Goal: Task Accomplishment & Management: Manage account settings

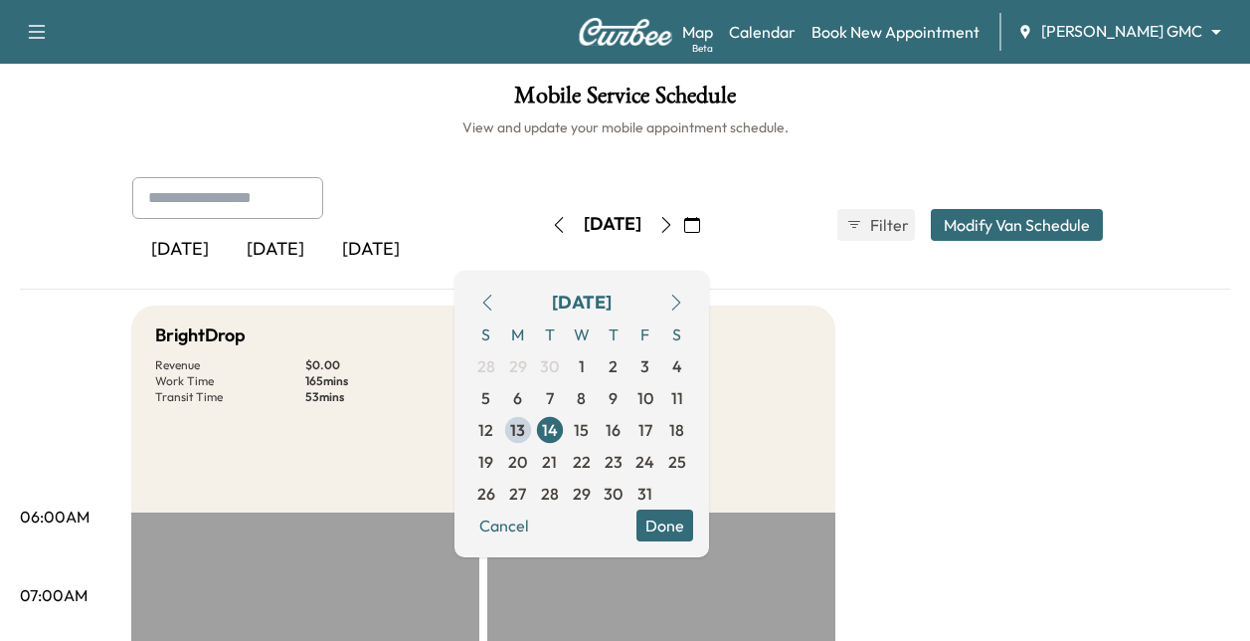
scroll to position [844, 0]
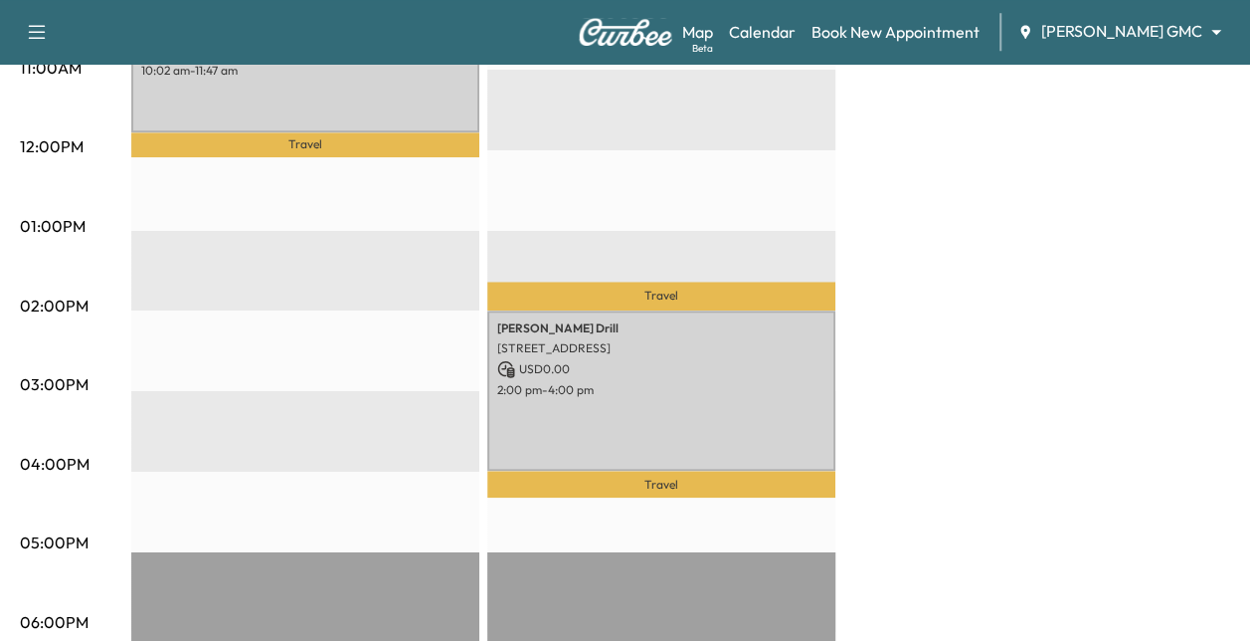
click at [1052, 469] on div "BrightDrop Revenue $ 0.00 Work Time 165 mins Transit Time 53 mins Travel [PERSO…" at bounding box center [680, 207] width 1099 height 1492
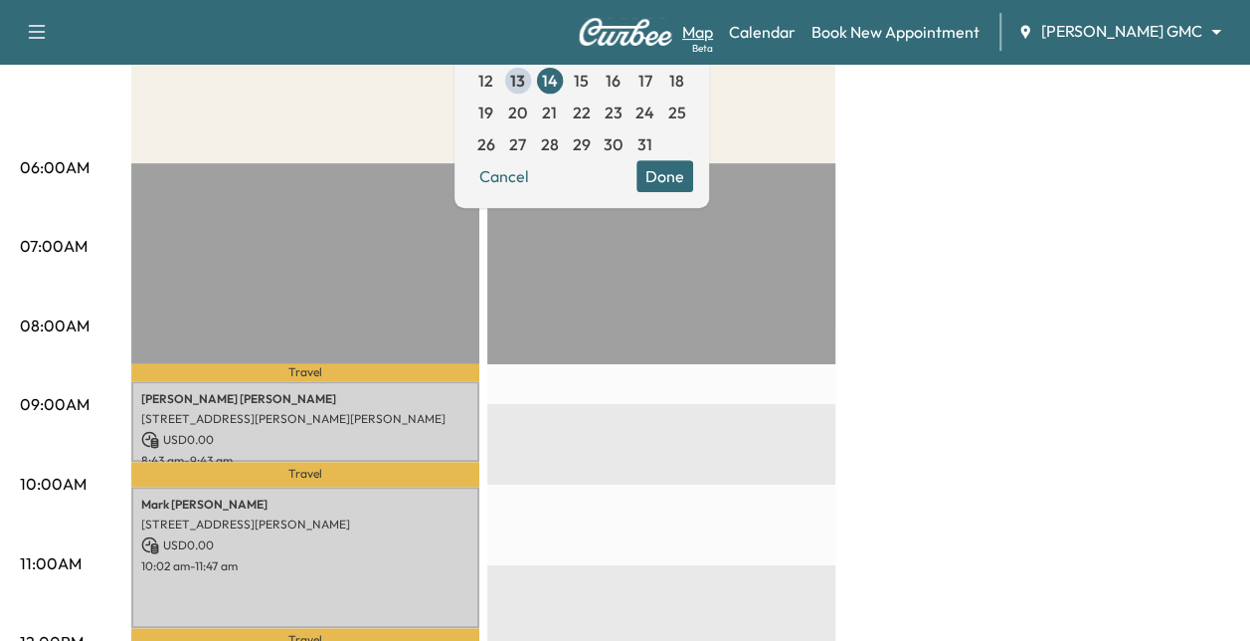
scroll to position [0, 0]
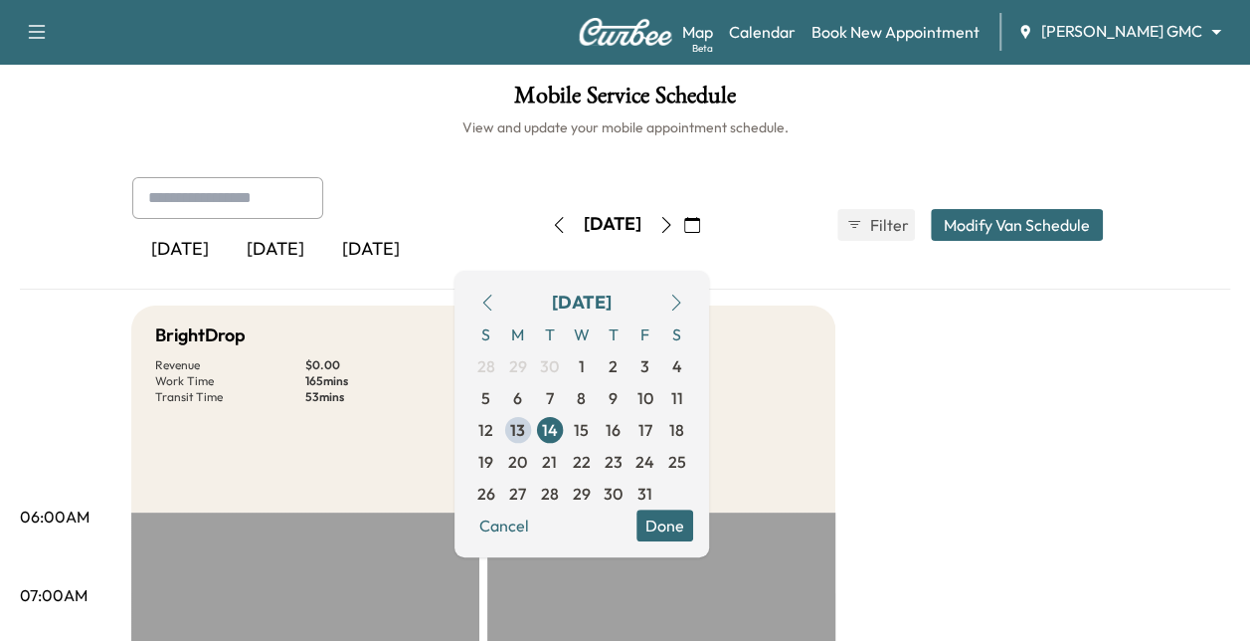
click at [670, 217] on icon "button" at bounding box center [665, 225] width 9 height 16
click at [542, 223] on button "button" at bounding box center [559, 225] width 34 height 32
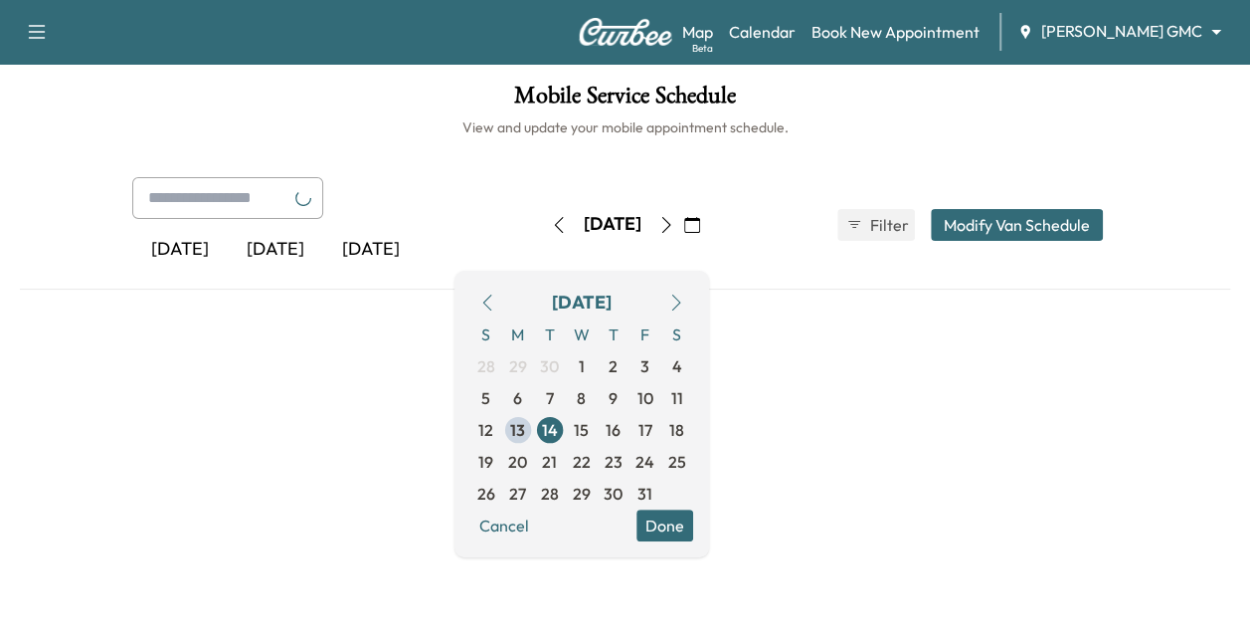
click at [551, 223] on icon "button" at bounding box center [559, 225] width 16 height 16
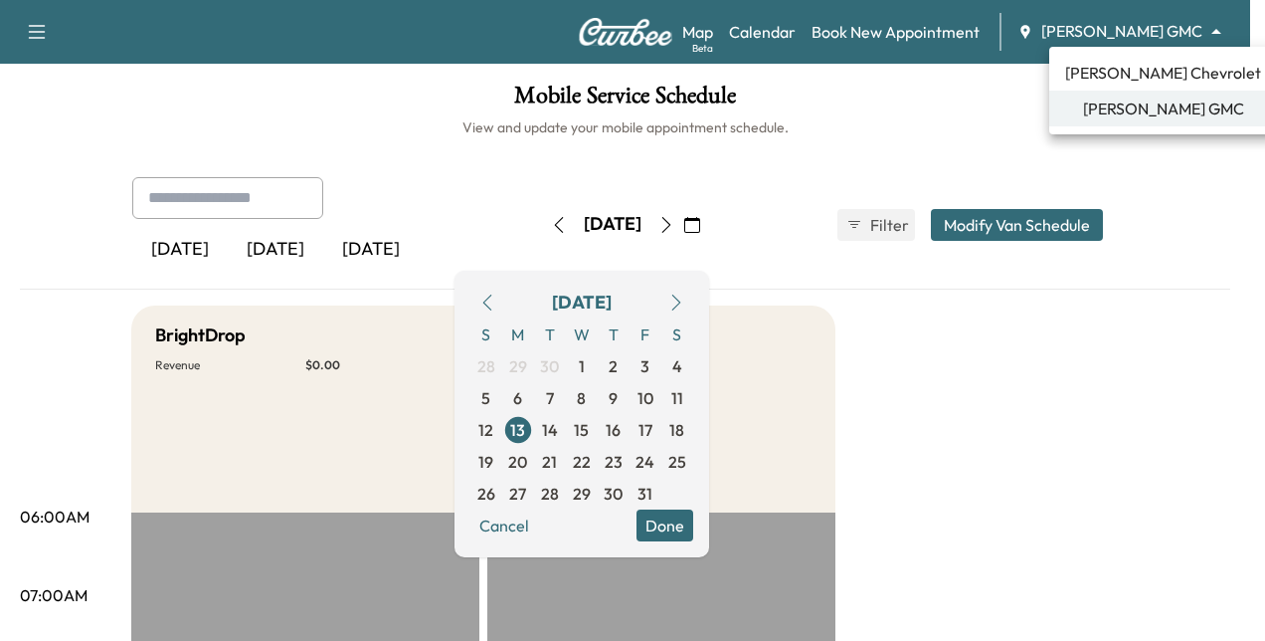
click at [1082, 38] on body "Support Log Out Map Beta Calendar Book New Appointment [PERSON_NAME] GMC ******…" at bounding box center [632, 320] width 1265 height 641
click at [1114, 70] on span "[PERSON_NAME] Chevrolet" at bounding box center [1163, 73] width 196 height 24
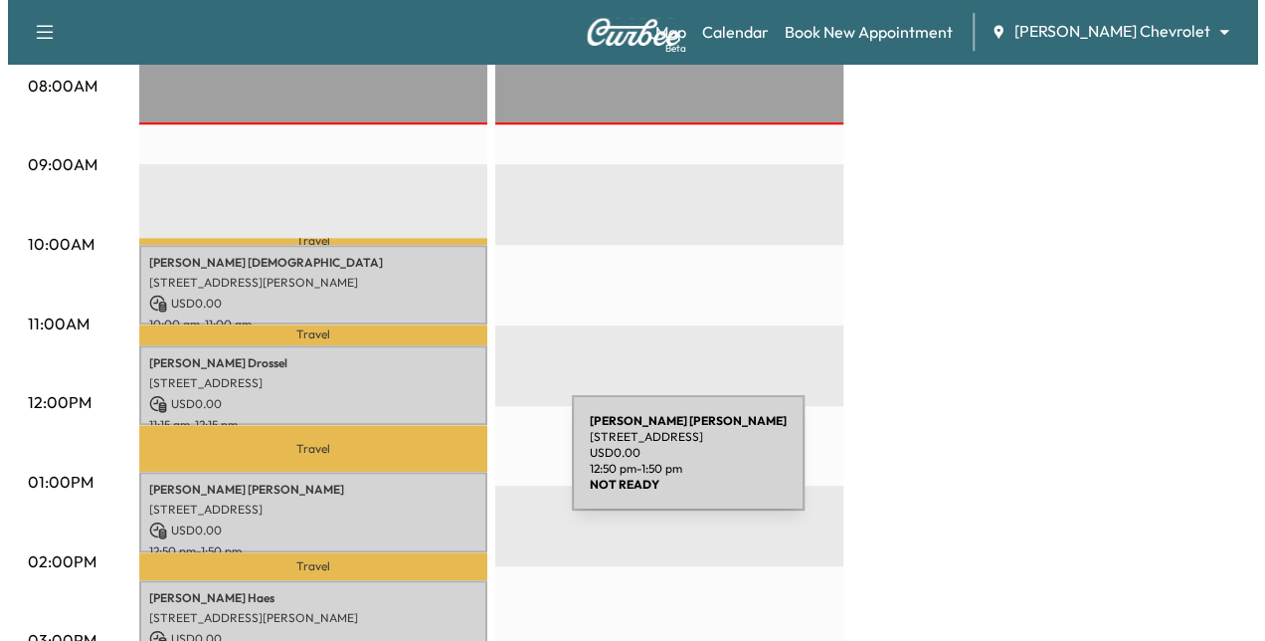
scroll to position [588, 0]
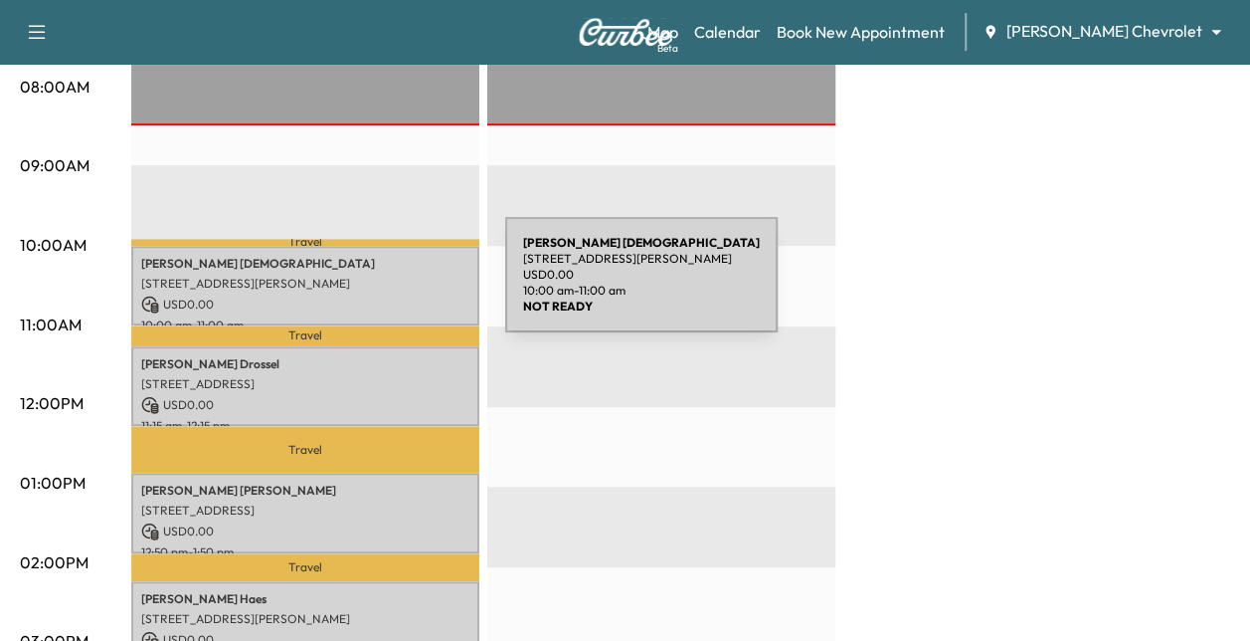
click at [356, 286] on div "[PERSON_NAME] [DEMOGRAPHIC_DATA] [STREET_ADDRESS][PERSON_NAME] USD 0.00 10:00 a…" at bounding box center [305, 286] width 348 height 81
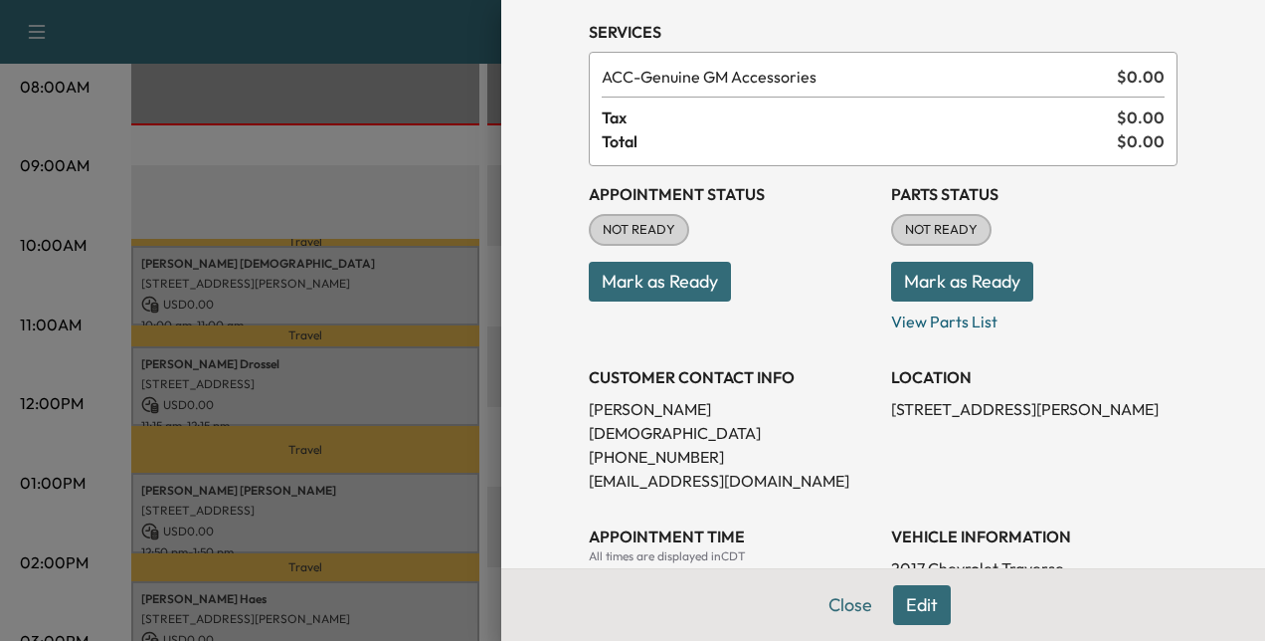
scroll to position [221, 0]
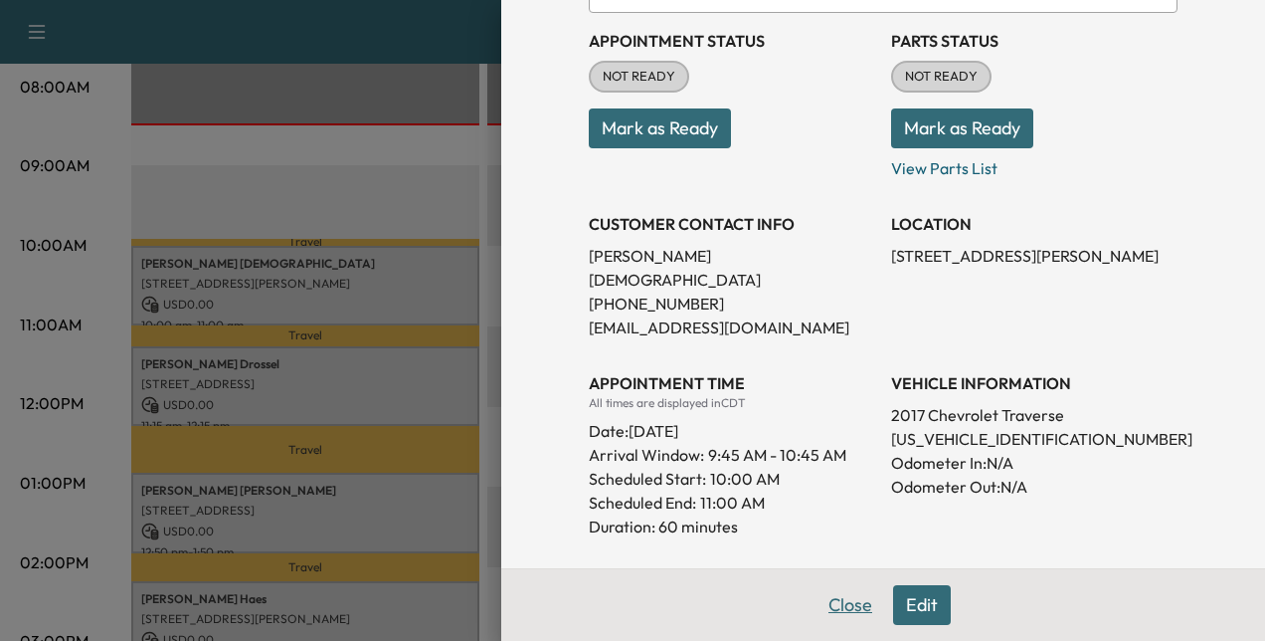
click at [826, 598] on button "Close" at bounding box center [851, 605] width 70 height 40
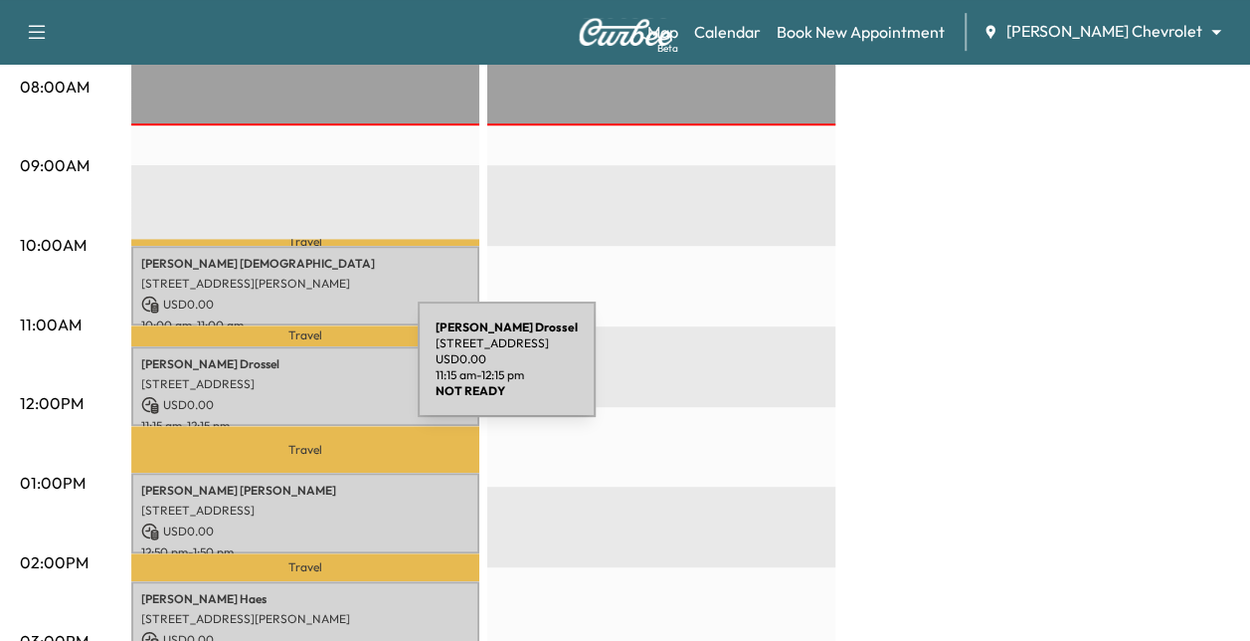
click at [269, 376] on p "[STREET_ADDRESS]" at bounding box center [305, 384] width 328 height 16
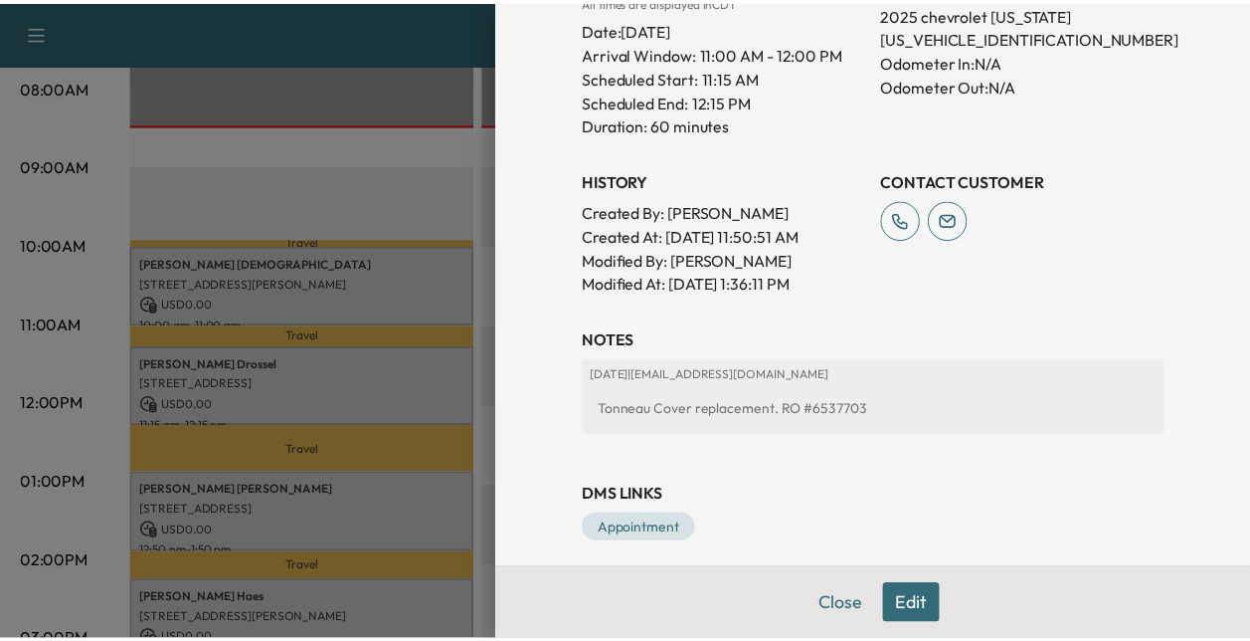
scroll to position [595, 0]
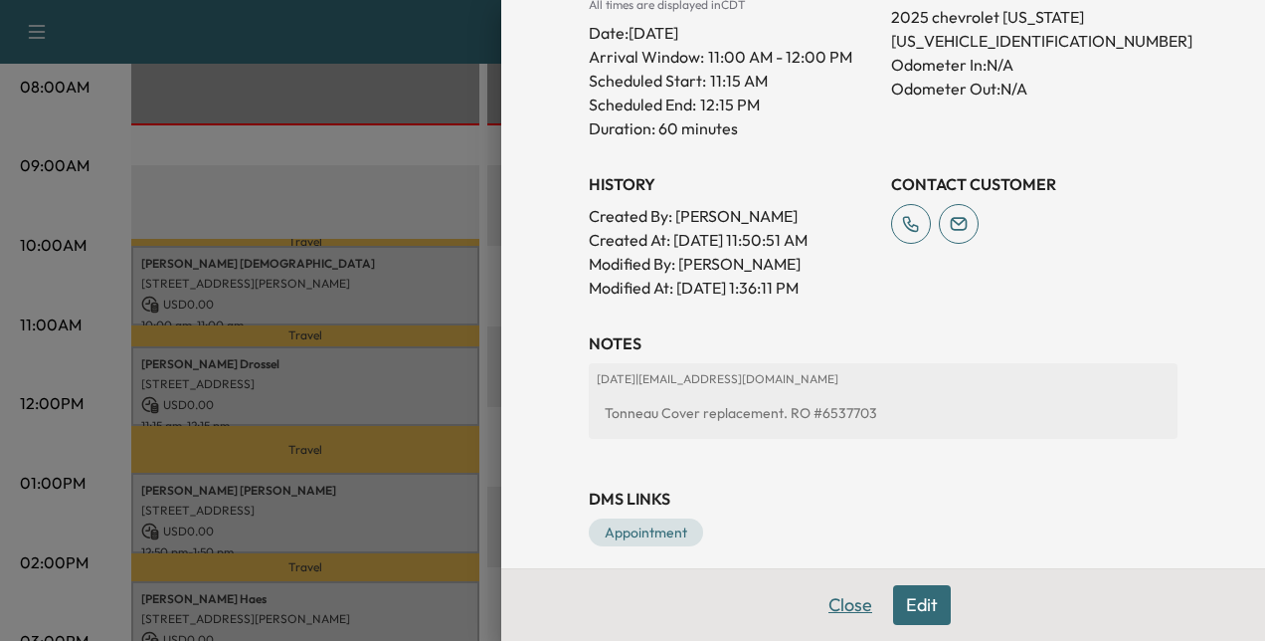
click at [833, 598] on button "Close" at bounding box center [851, 605] width 70 height 40
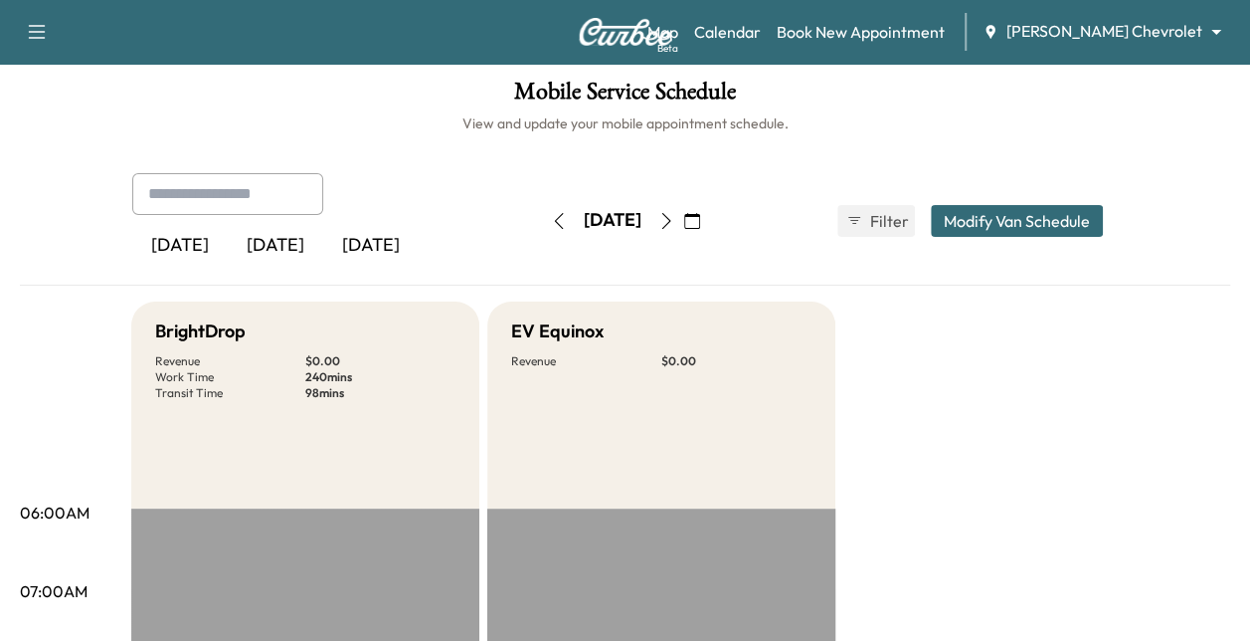
scroll to position [3, 0]
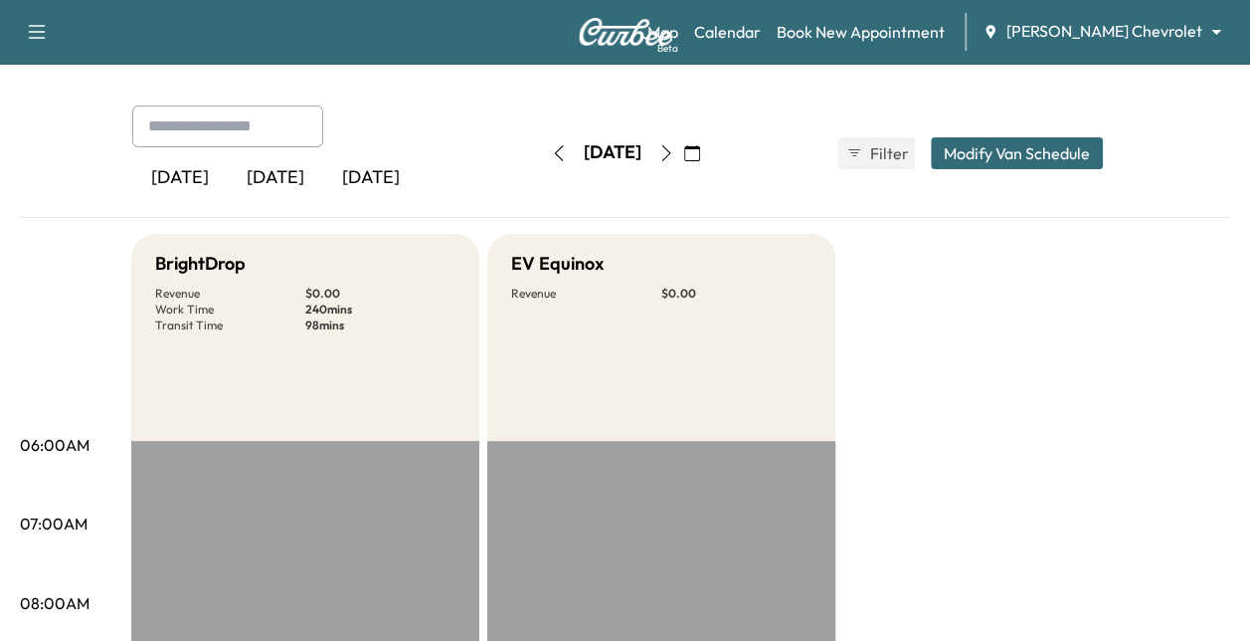
click at [674, 157] on icon "button" at bounding box center [666, 153] width 16 height 16
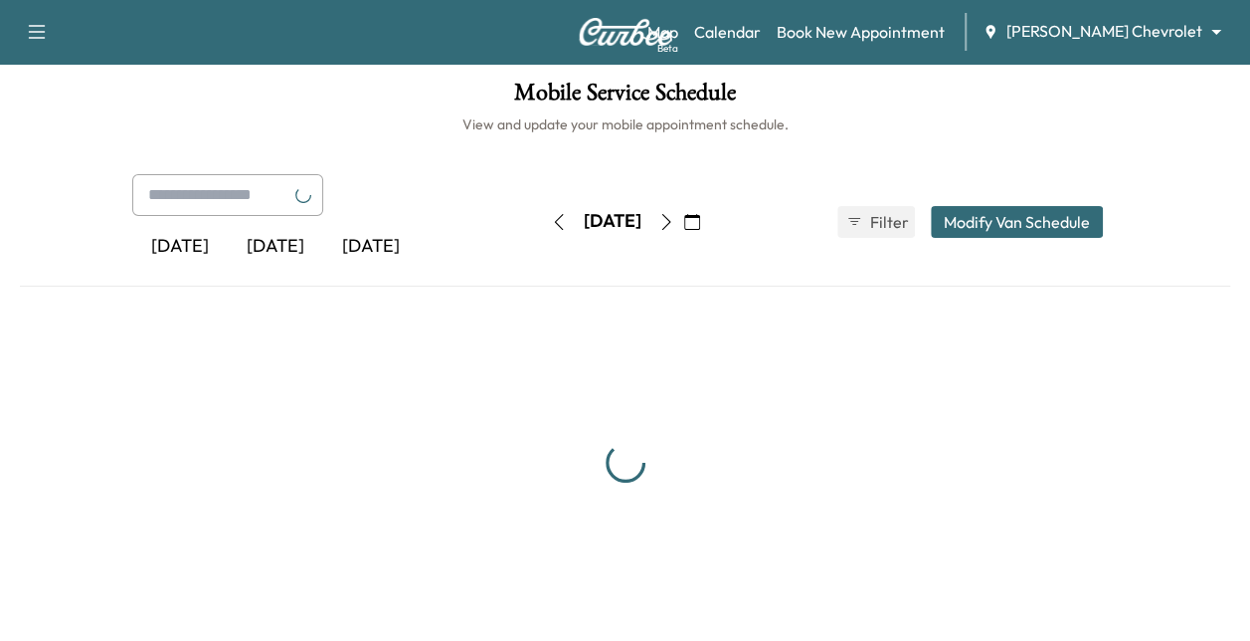
scroll to position [72, 0]
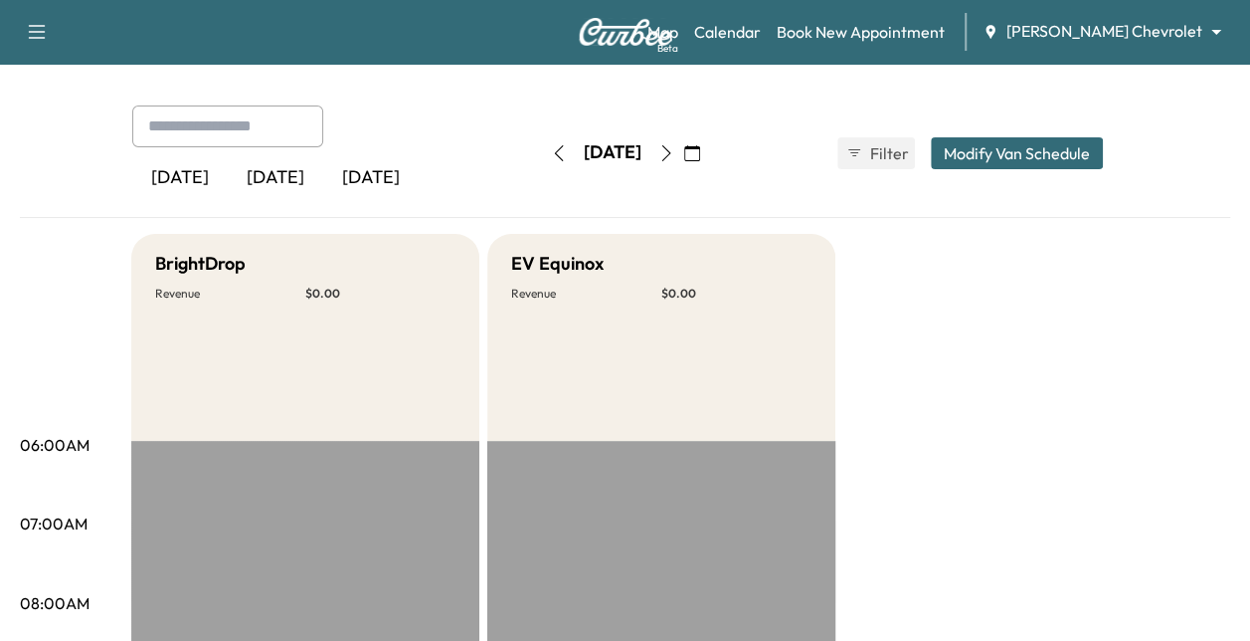
click at [709, 161] on button "button" at bounding box center [692, 153] width 34 height 32
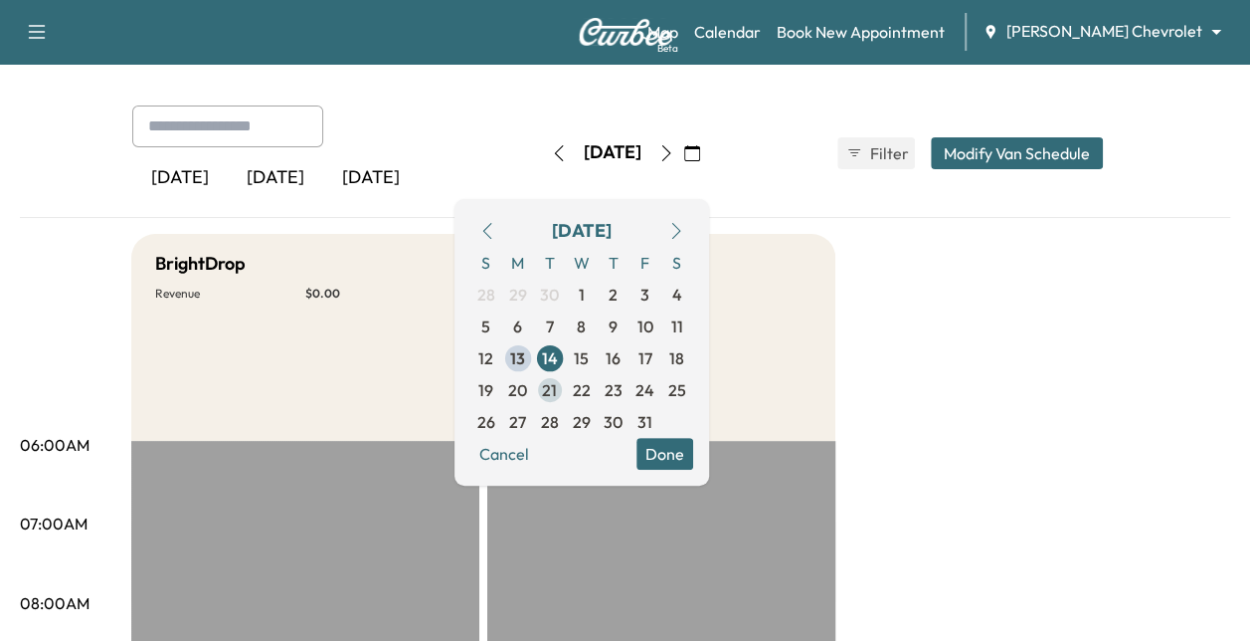
click at [557, 392] on span "21" at bounding box center [549, 390] width 15 height 24
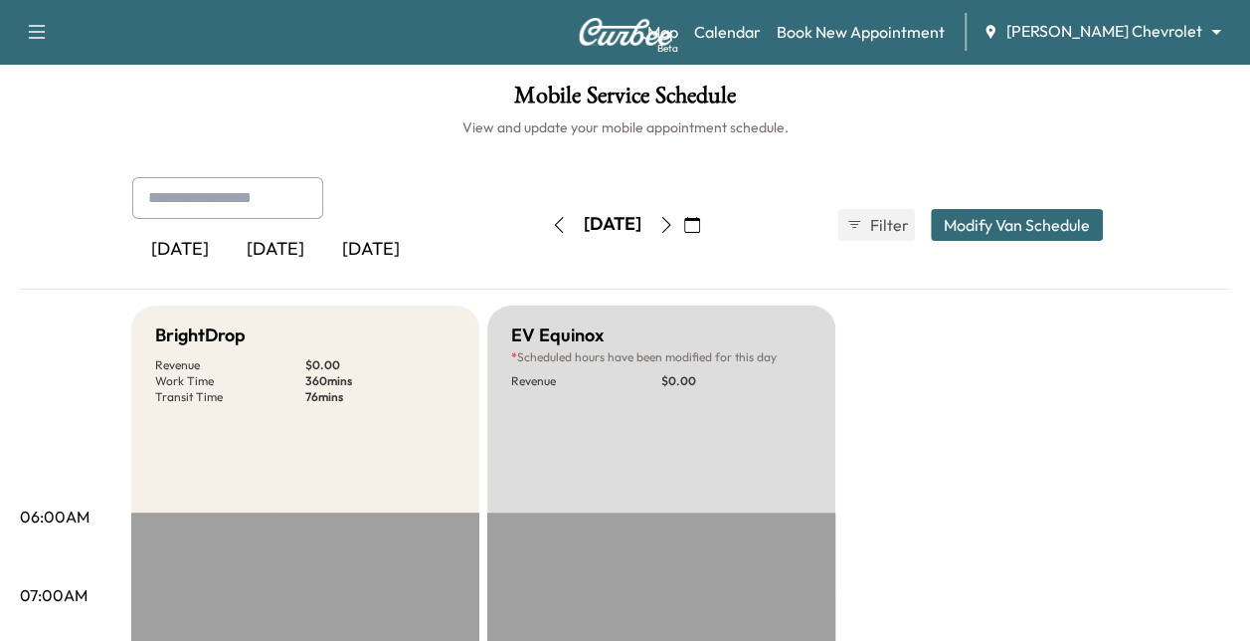
click at [670, 219] on icon "button" at bounding box center [665, 225] width 9 height 16
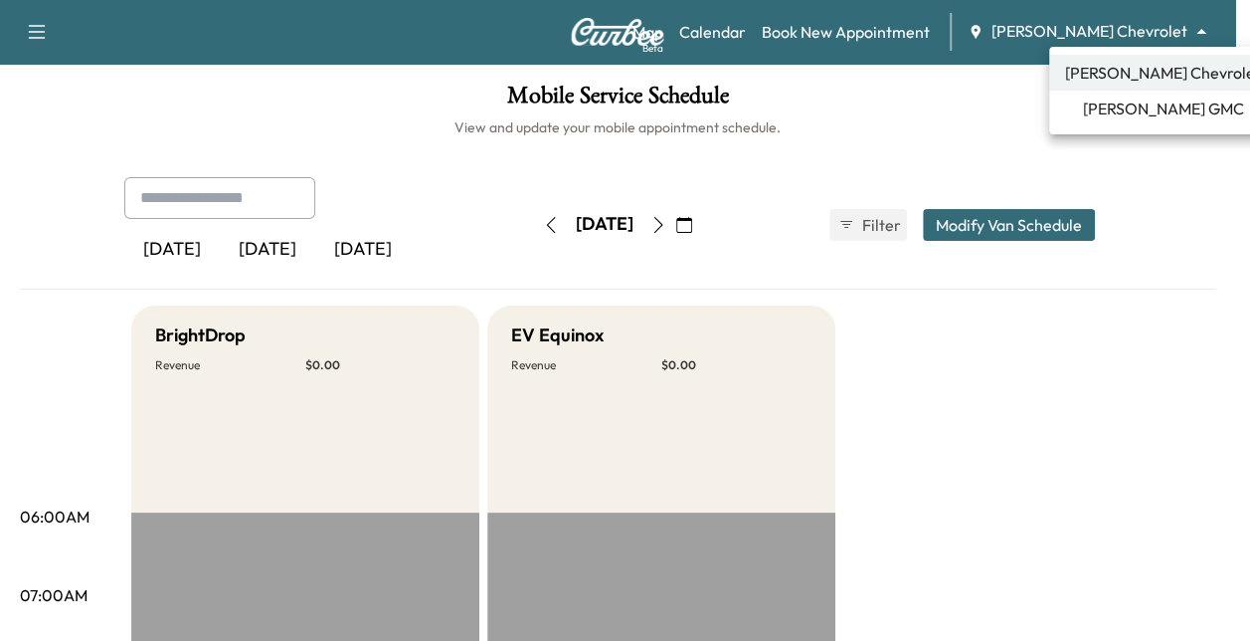
click at [1078, 35] on body "Support Log Out Map Beta Calendar Book New Appointment [PERSON_NAME] Chevrolet …" at bounding box center [625, 320] width 1250 height 641
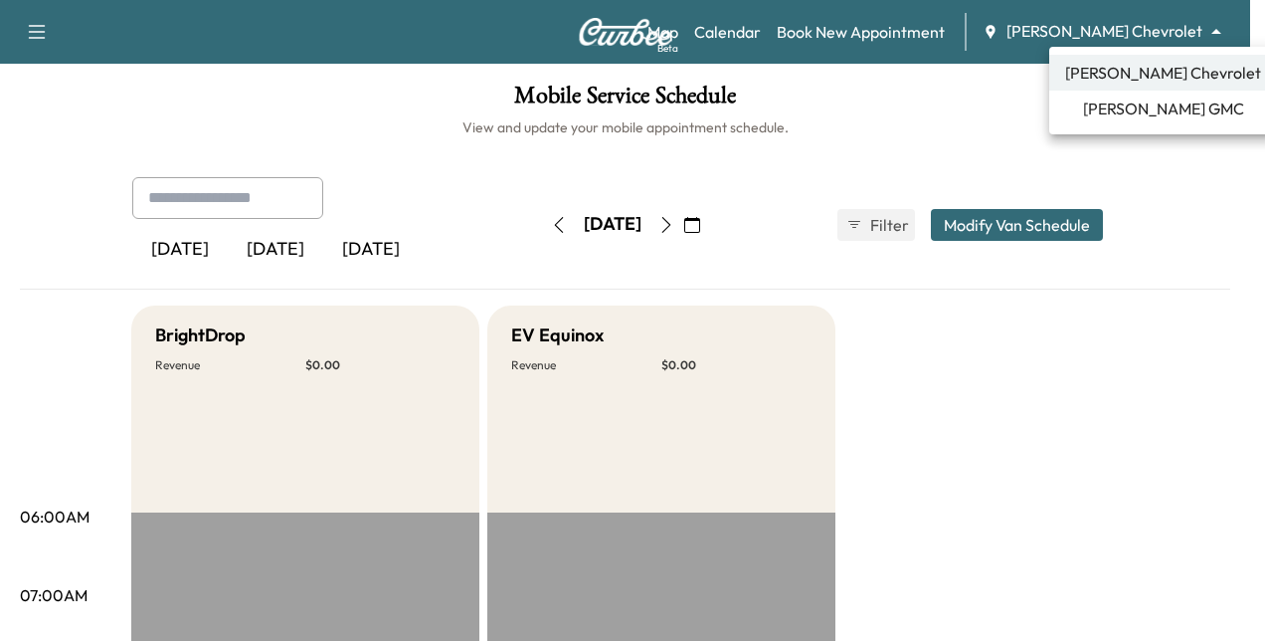
click at [1108, 107] on span "[PERSON_NAME] GMC" at bounding box center [1163, 108] width 161 height 24
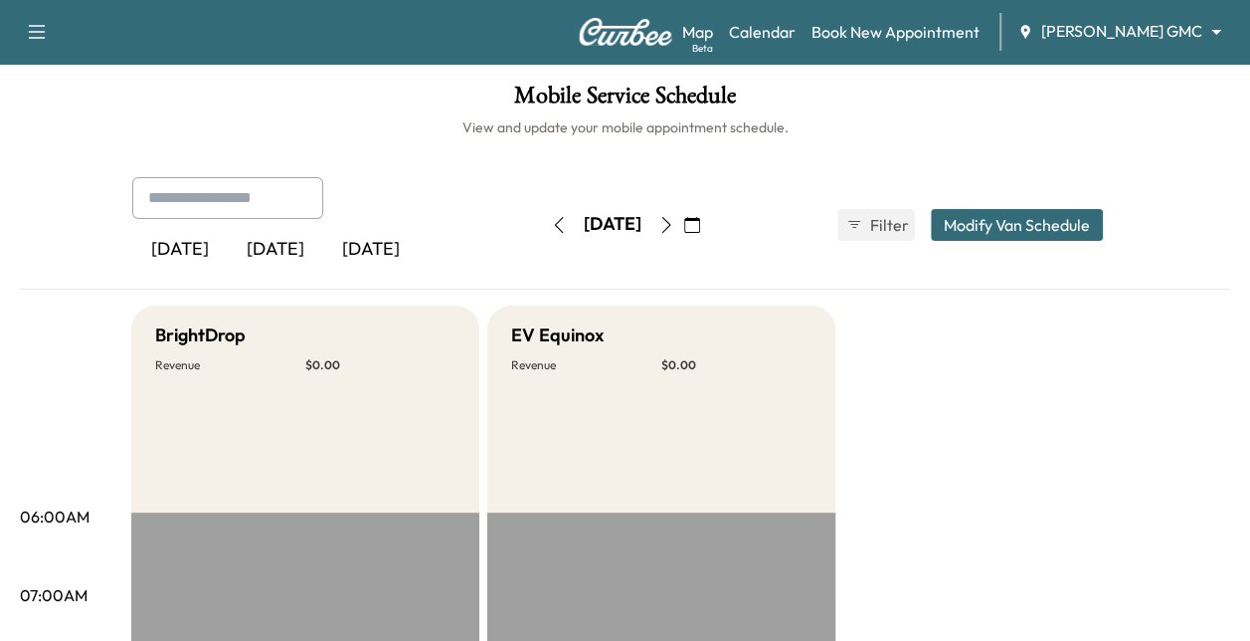
click at [1097, 32] on body "Support Log Out Map Beta Calendar Book New Appointment [PERSON_NAME] GMC ******…" at bounding box center [625, 320] width 1250 height 641
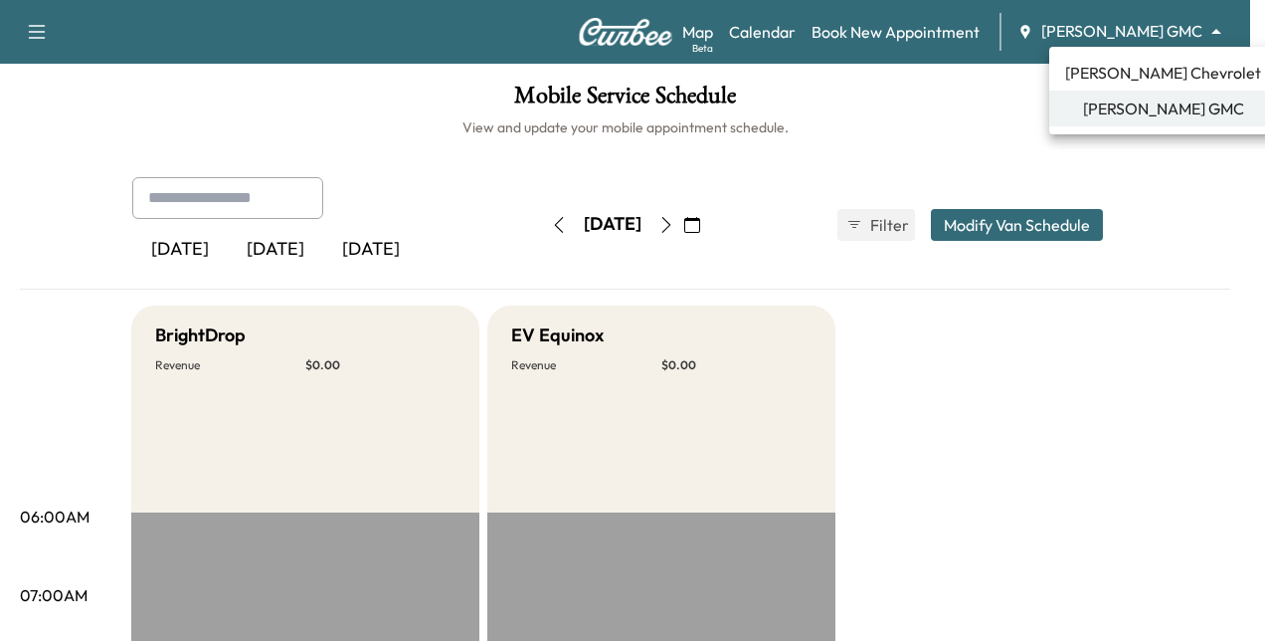
click at [1130, 50] on ul "[PERSON_NAME] Chevrolet [PERSON_NAME] GMC" at bounding box center [1163, 91] width 228 height 88
click at [1126, 69] on span "[PERSON_NAME] Chevrolet" at bounding box center [1163, 73] width 196 height 24
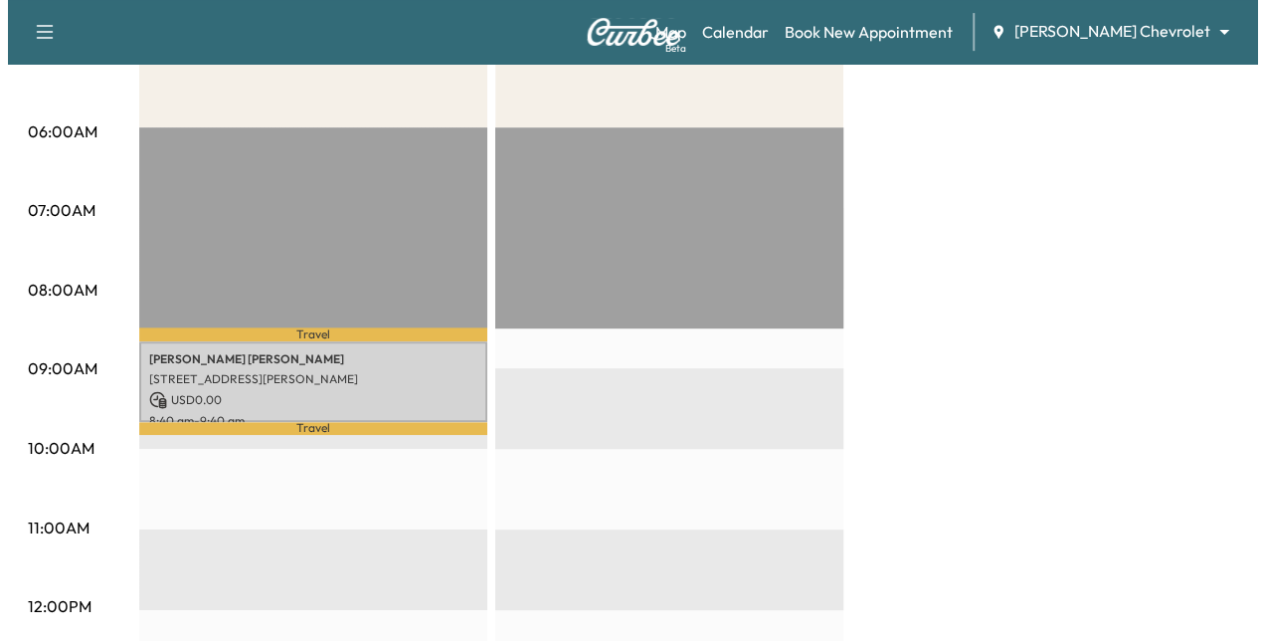
scroll to position [386, 0]
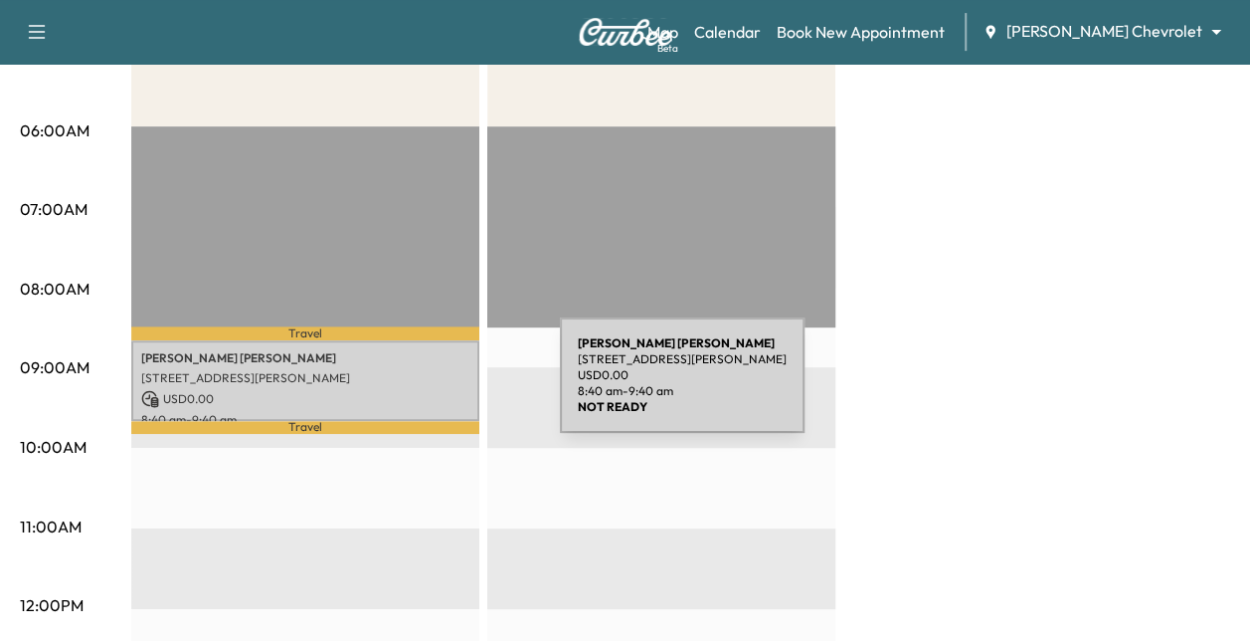
click at [411, 390] on p "USD 0.00" at bounding box center [305, 399] width 328 height 18
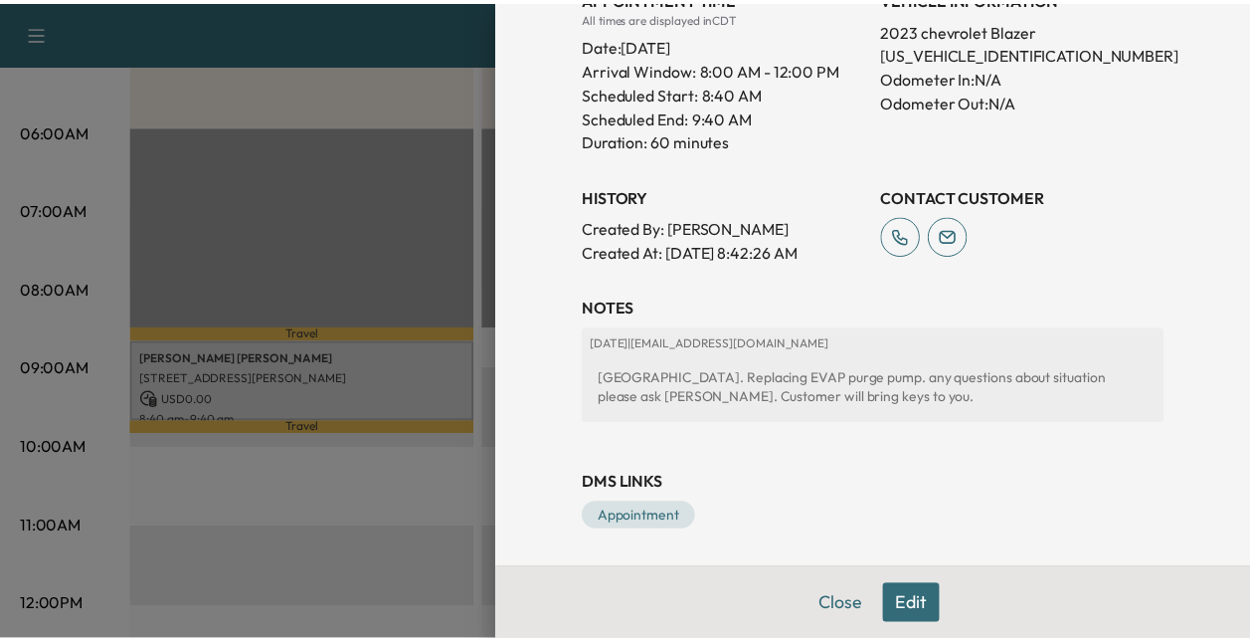
scroll to position [583, 0]
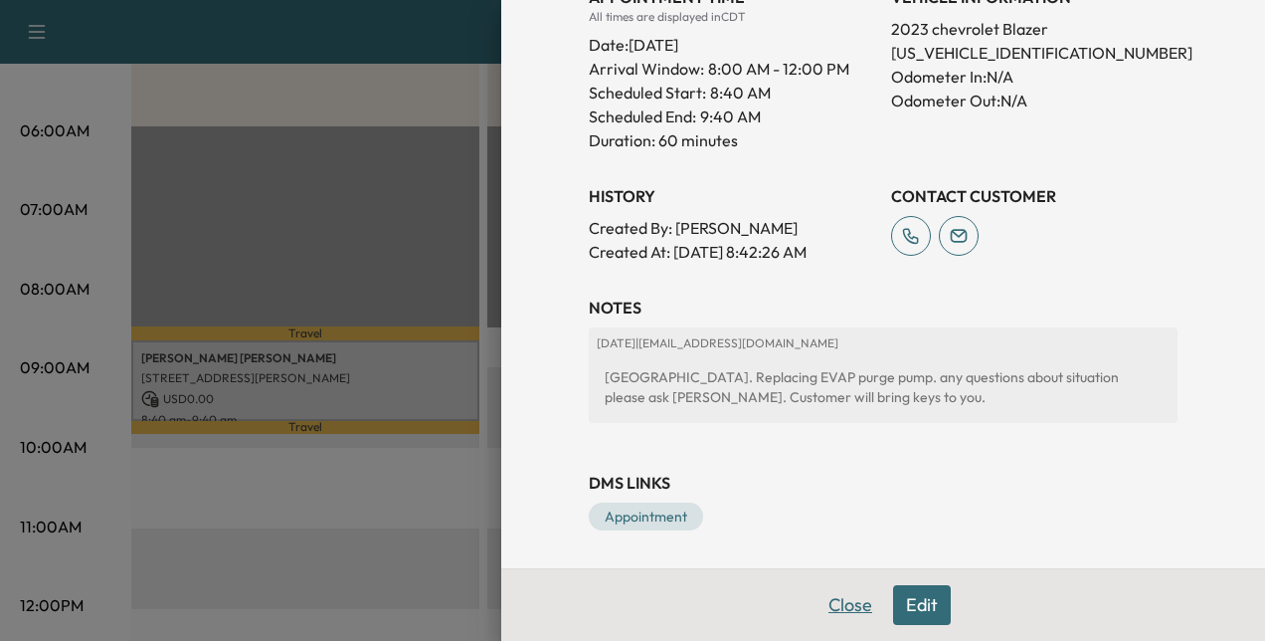
click at [834, 607] on button "Close" at bounding box center [851, 605] width 70 height 40
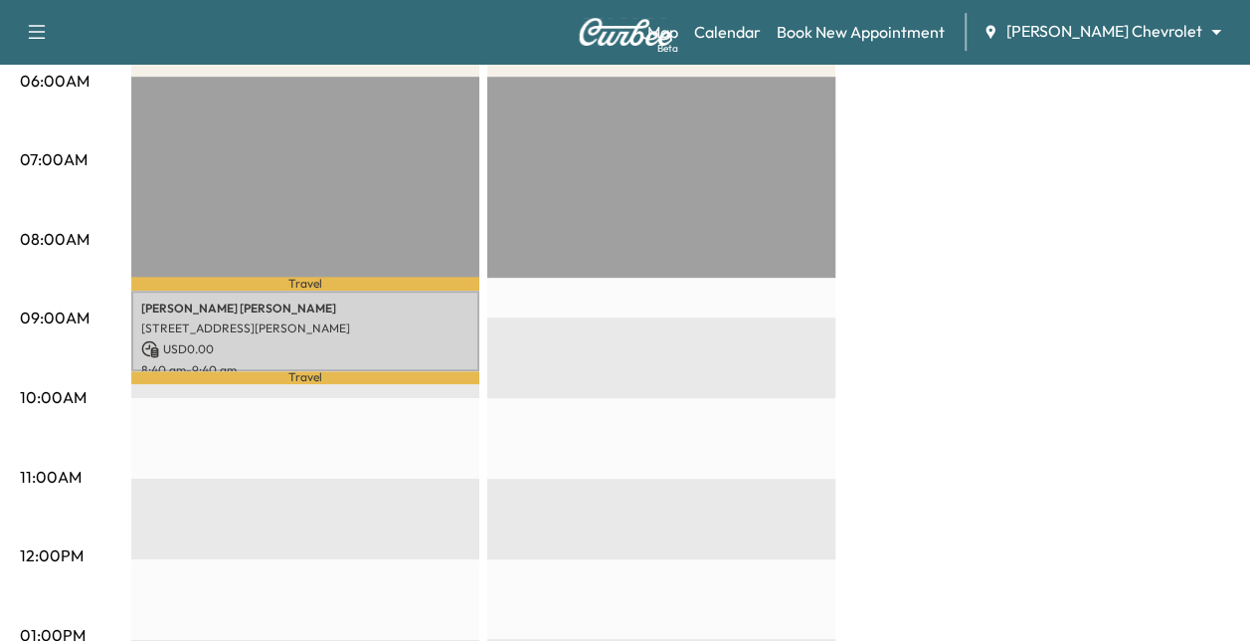
scroll to position [0, 0]
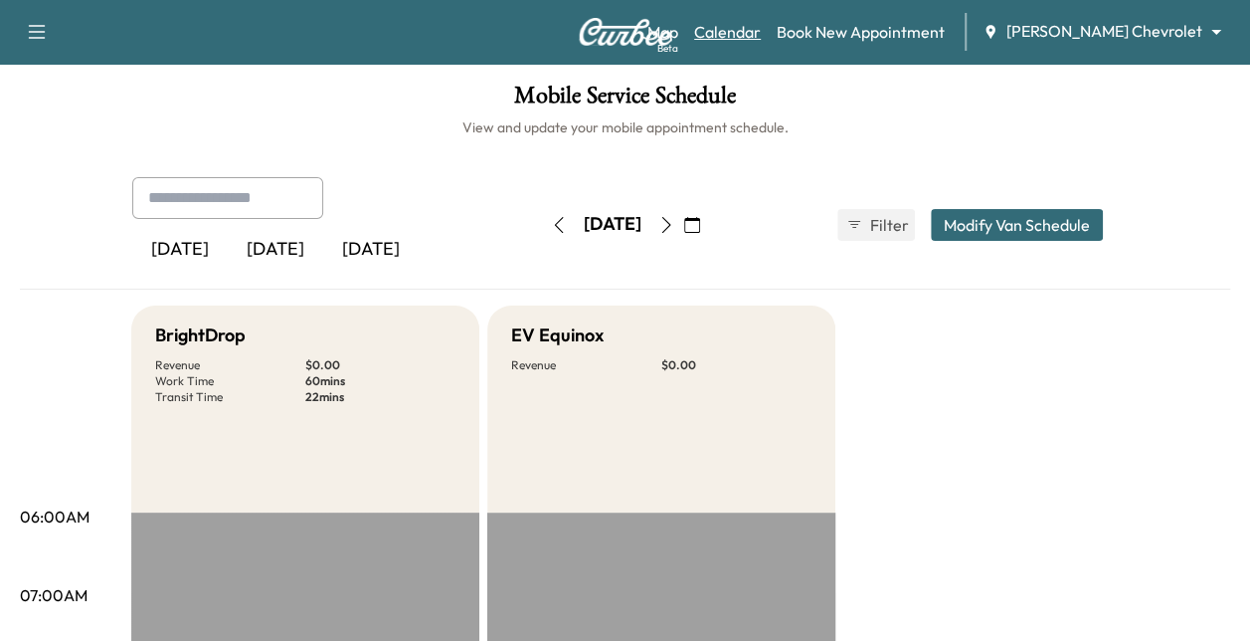
click at [761, 41] on link "Calendar" at bounding box center [727, 32] width 67 height 24
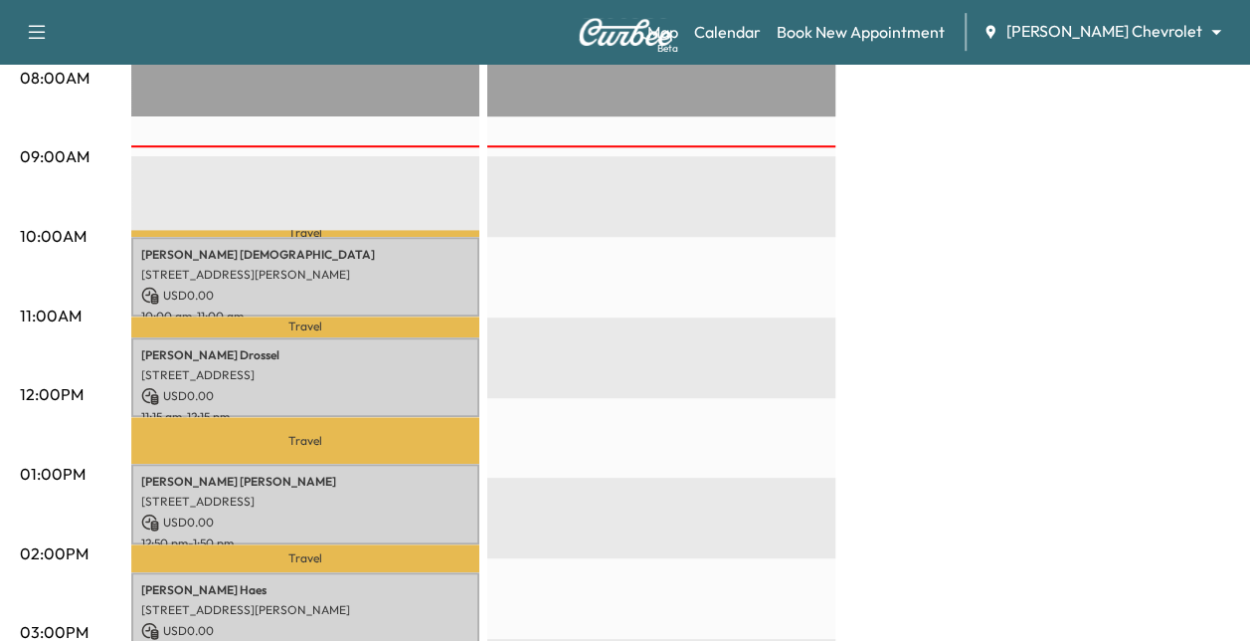
scroll to position [688, 0]
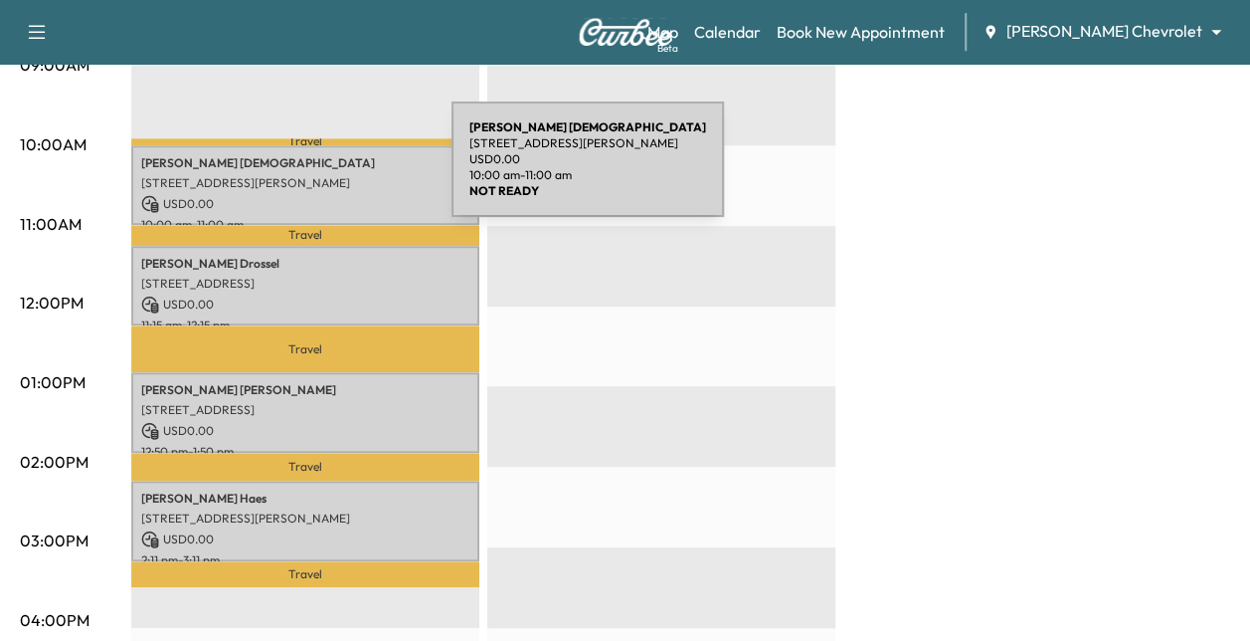
click at [304, 175] on p "[STREET_ADDRESS][PERSON_NAME]" at bounding box center [305, 183] width 328 height 16
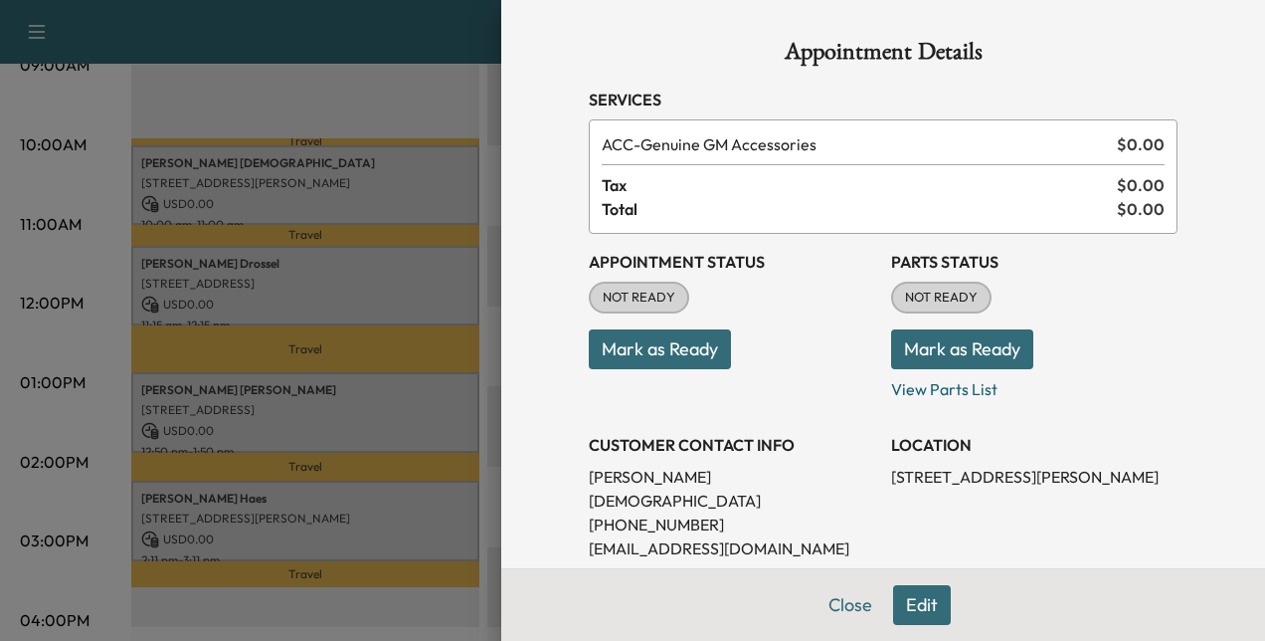
click at [674, 352] on button "Mark as Ready" at bounding box center [660, 349] width 142 height 40
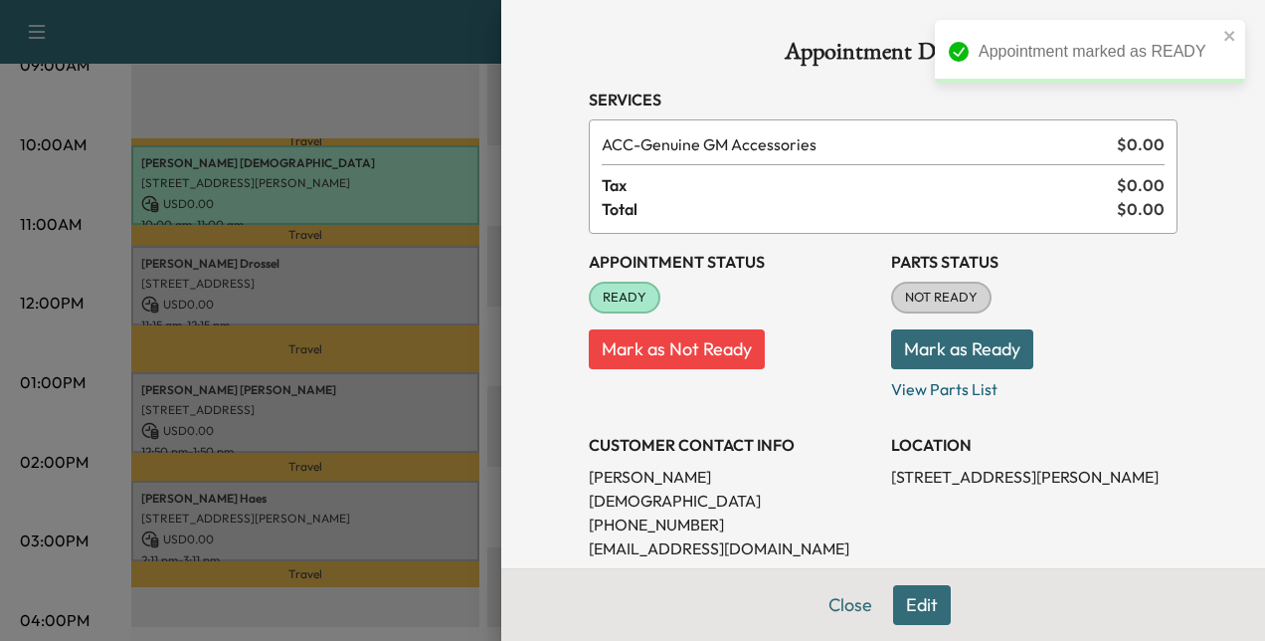
click at [919, 341] on button "Mark as Ready" at bounding box center [962, 349] width 142 height 40
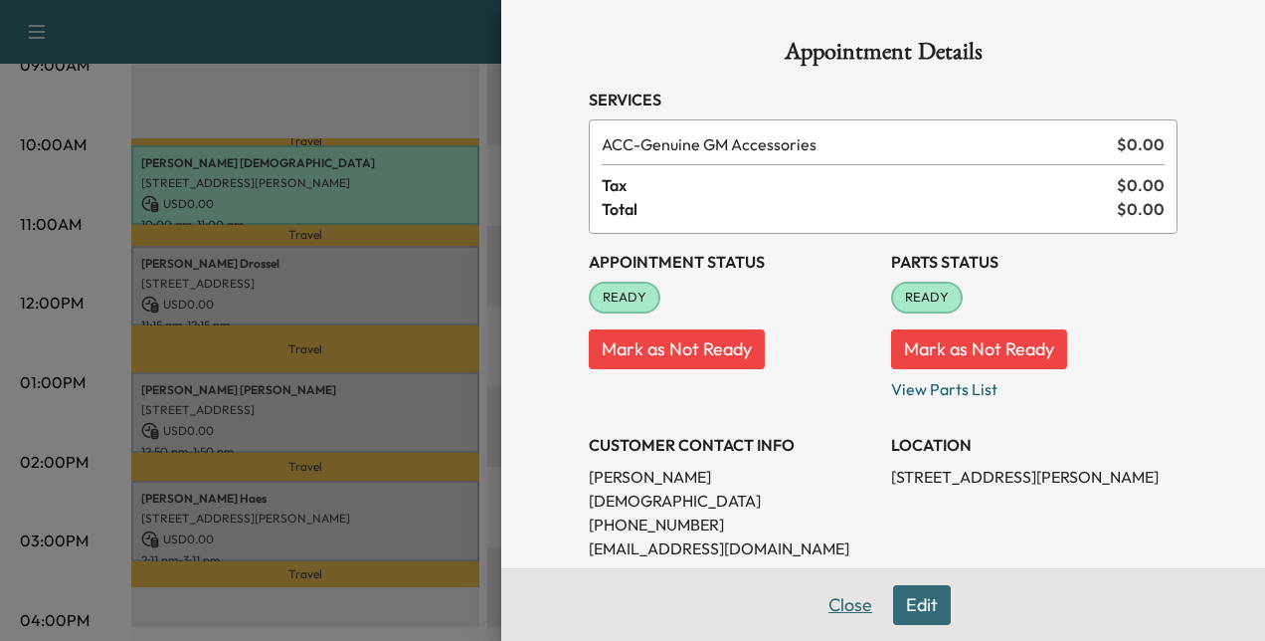
click at [822, 589] on button "Close" at bounding box center [851, 605] width 70 height 40
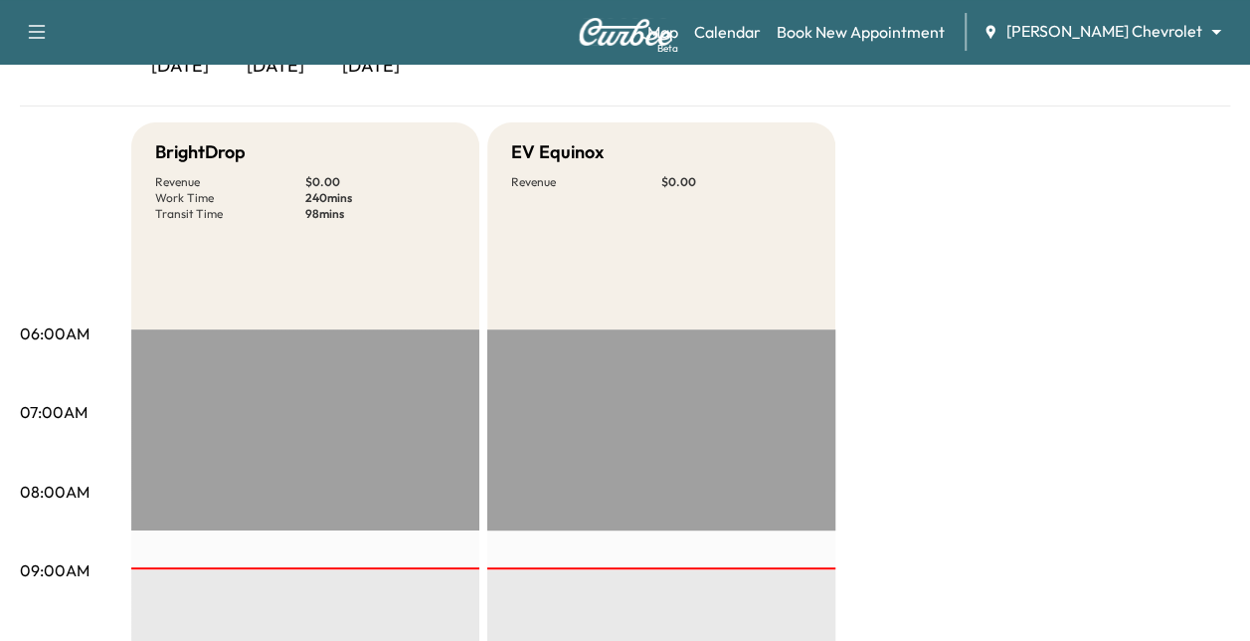
scroll to position [0, 0]
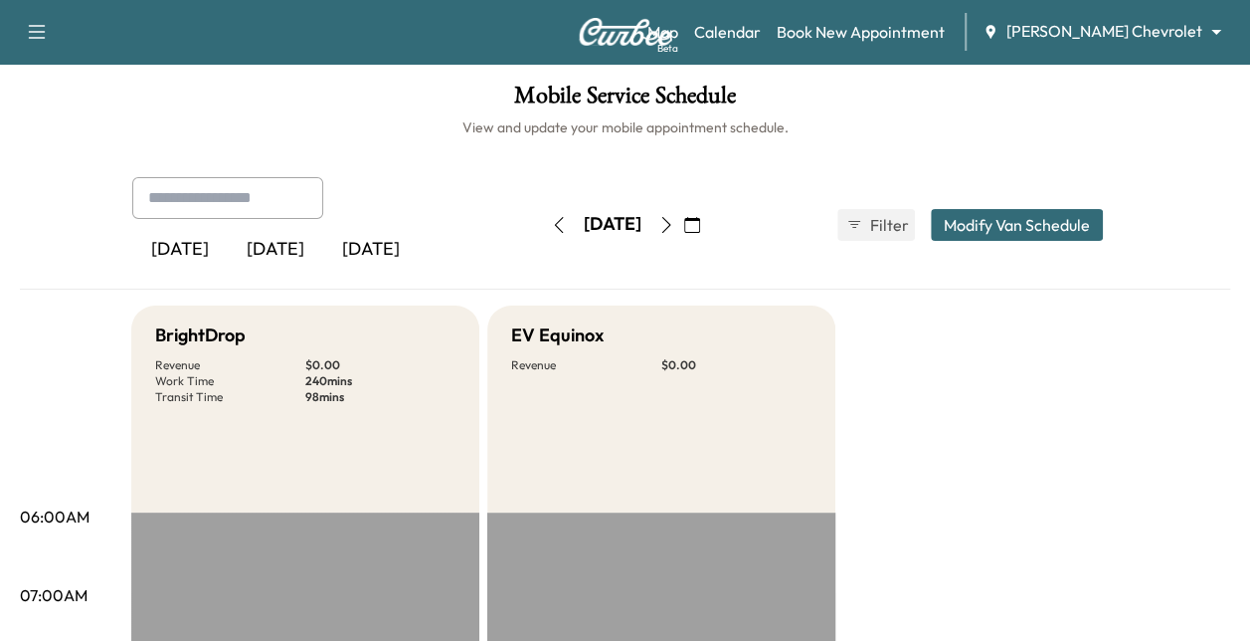
click at [674, 221] on icon "button" at bounding box center [666, 225] width 16 height 16
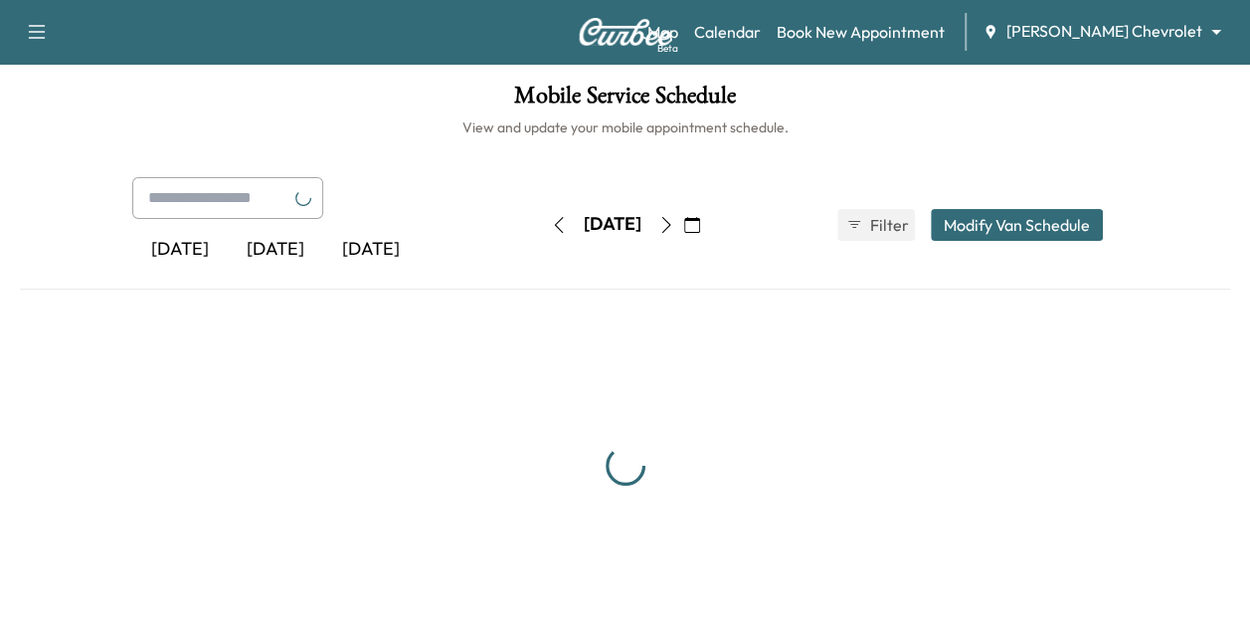
click at [700, 221] on icon "button" at bounding box center [692, 225] width 16 height 16
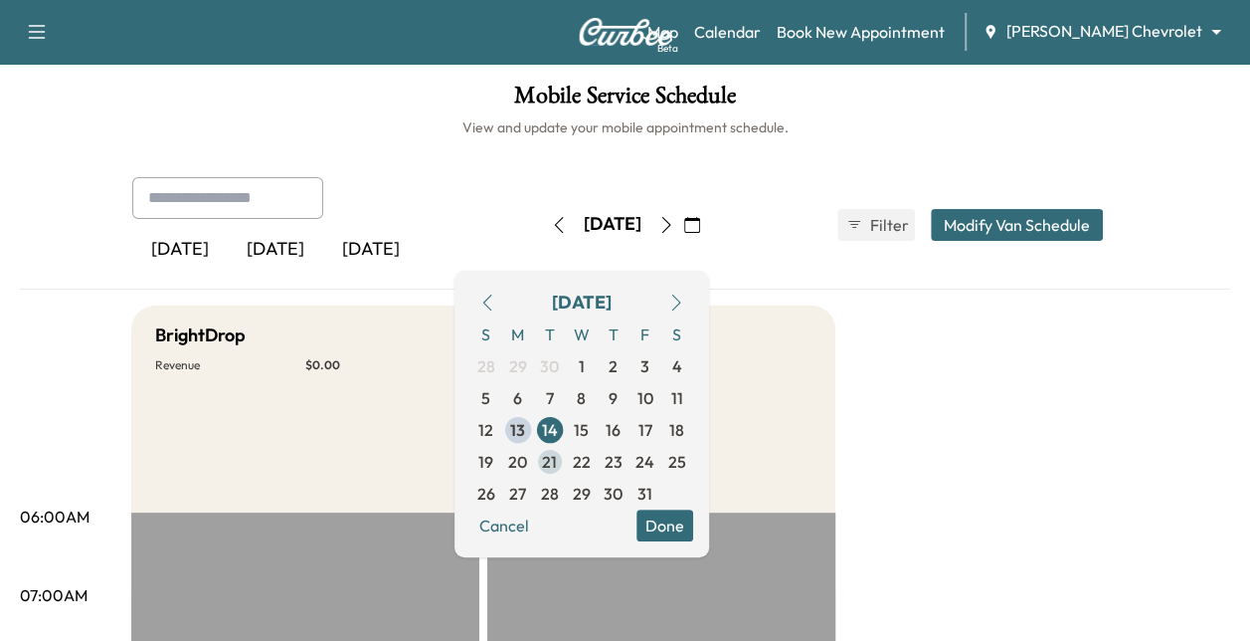
click at [566, 452] on span "21" at bounding box center [550, 462] width 32 height 32
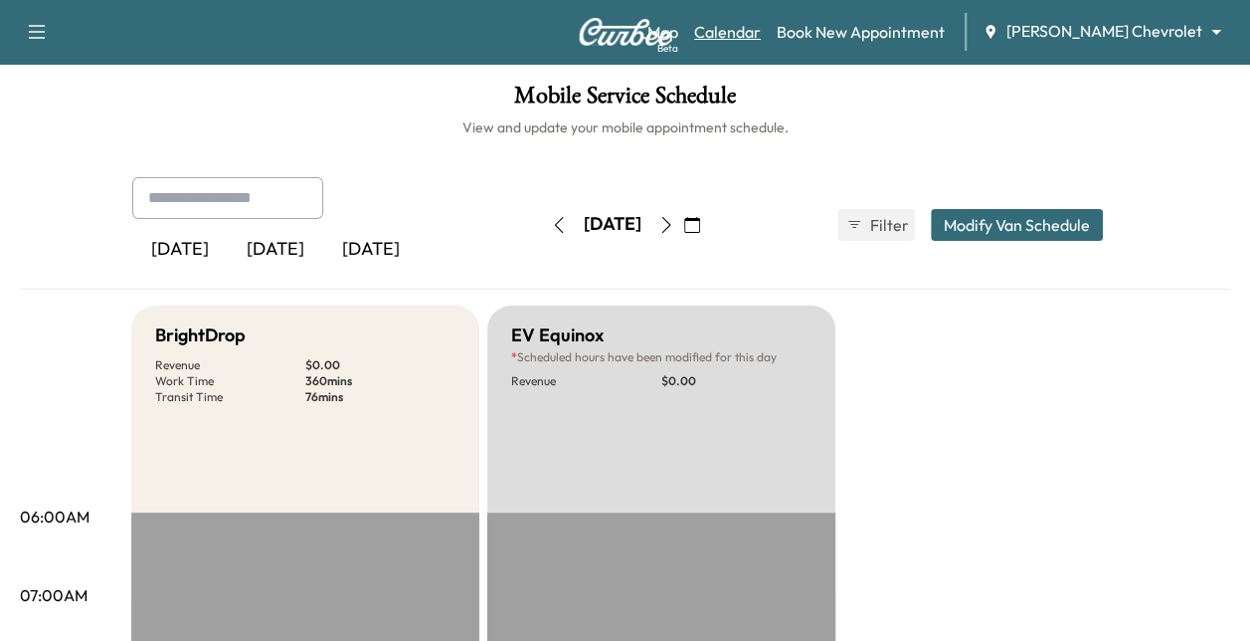
click at [761, 36] on link "Calendar" at bounding box center [727, 32] width 67 height 24
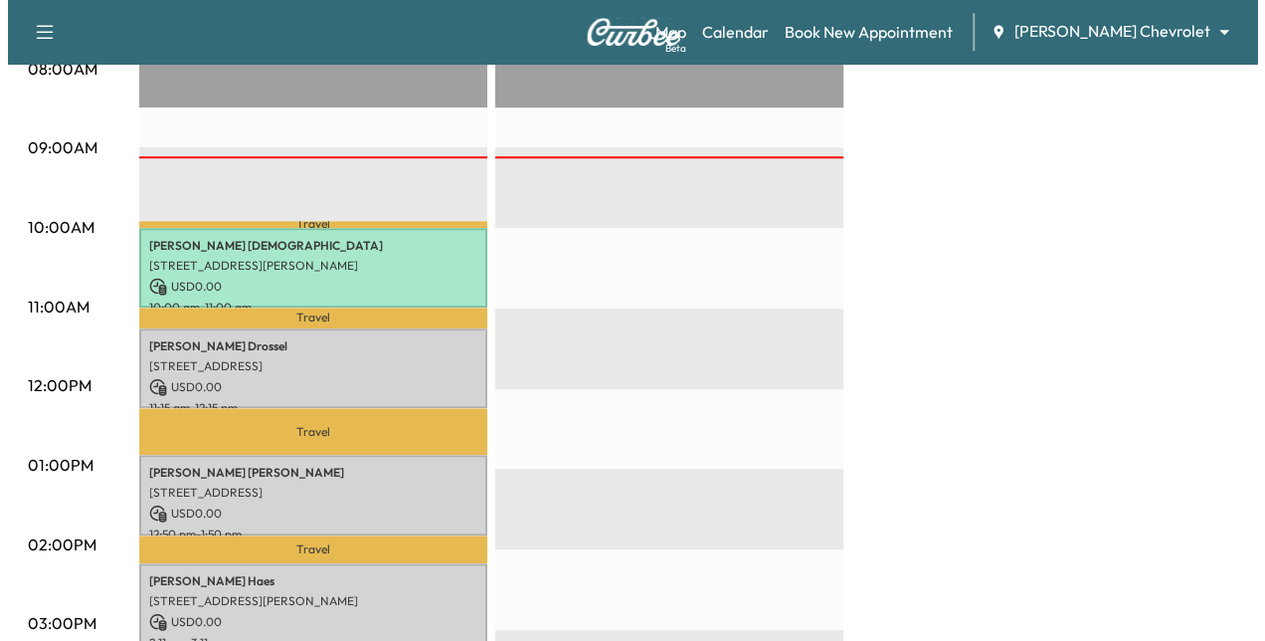
scroll to position [627, 0]
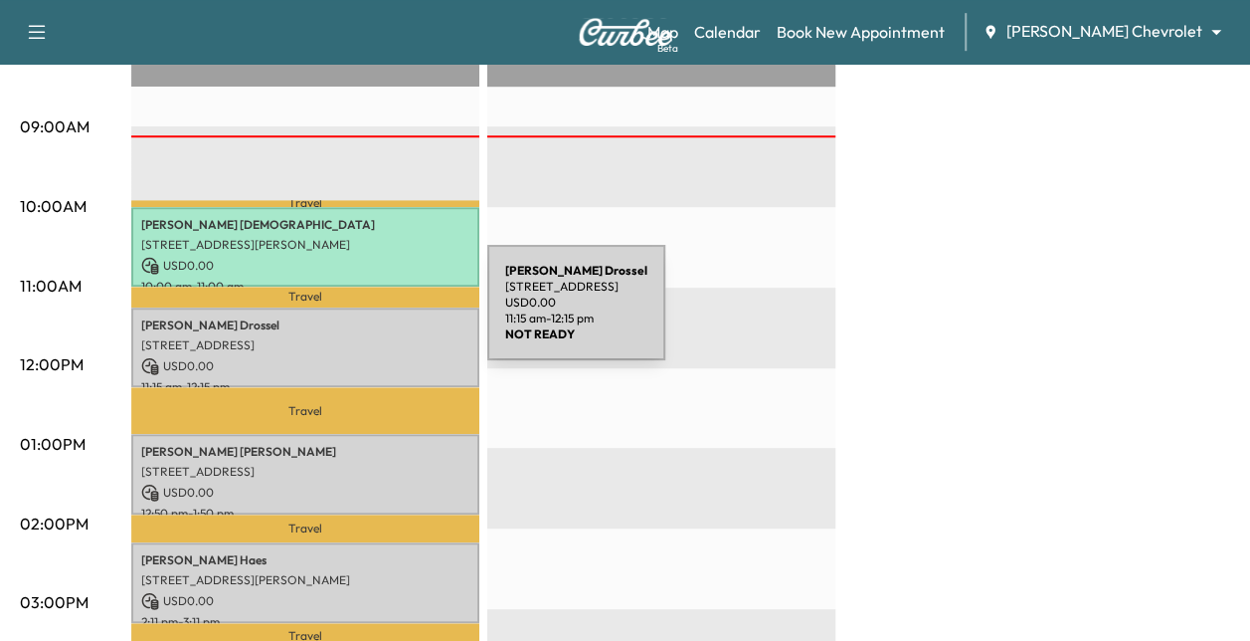
click at [336, 317] on p "[PERSON_NAME]" at bounding box center [305, 325] width 328 height 16
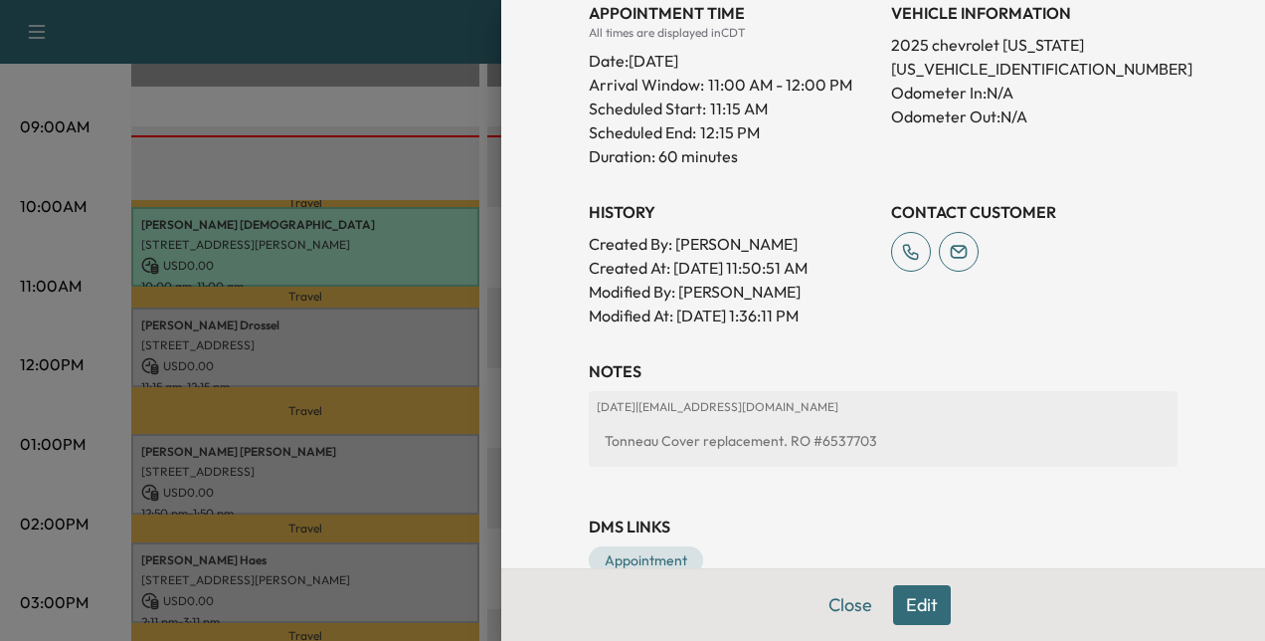
scroll to position [611, 0]
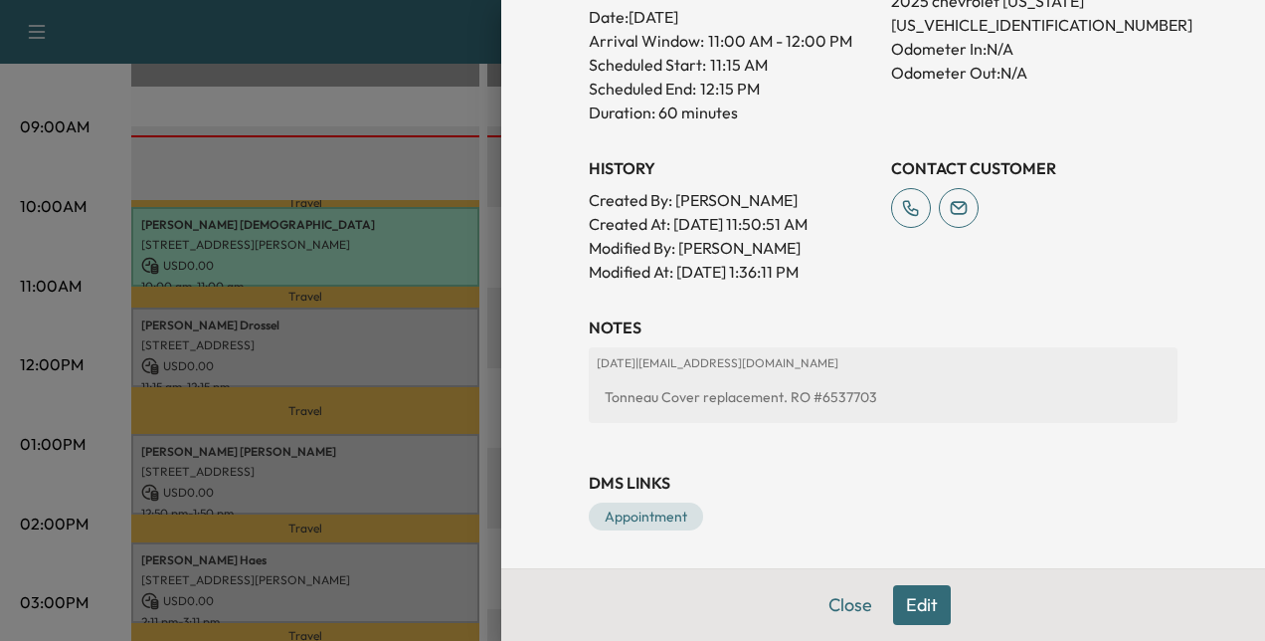
click at [827, 391] on div "Tonneau Cover replacement. RO #6537703" at bounding box center [883, 397] width 573 height 36
copy div "6537703"
click at [829, 603] on button "Close" at bounding box center [851, 605] width 70 height 40
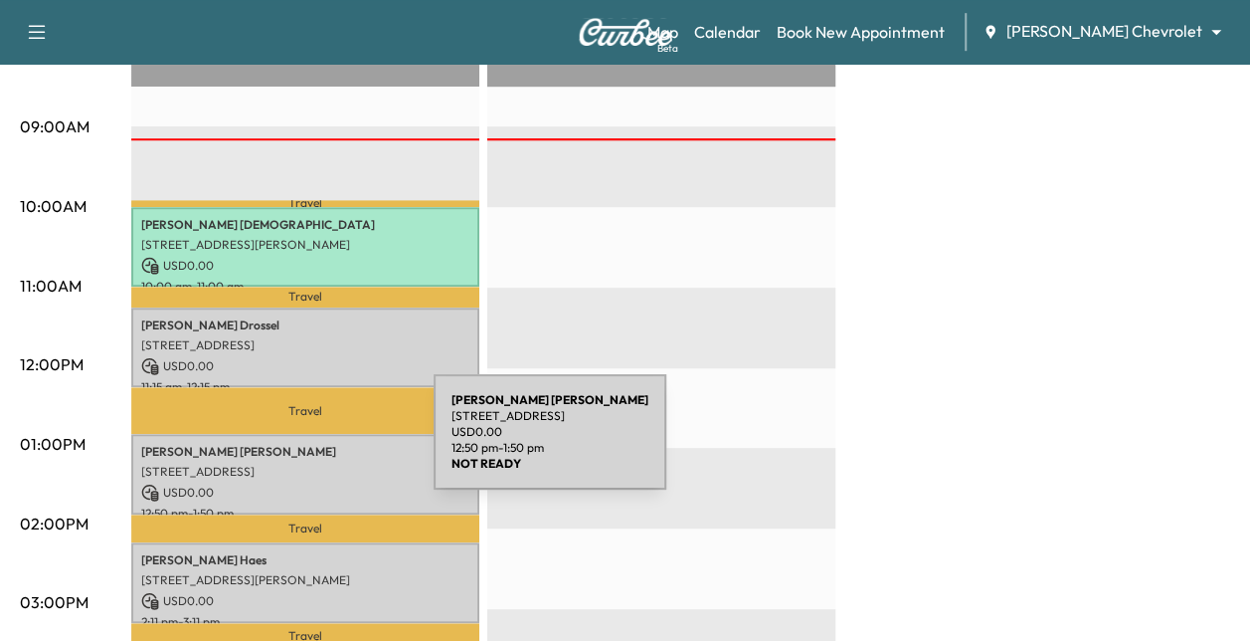
click at [284, 444] on p "[PERSON_NAME]" at bounding box center [305, 452] width 328 height 16
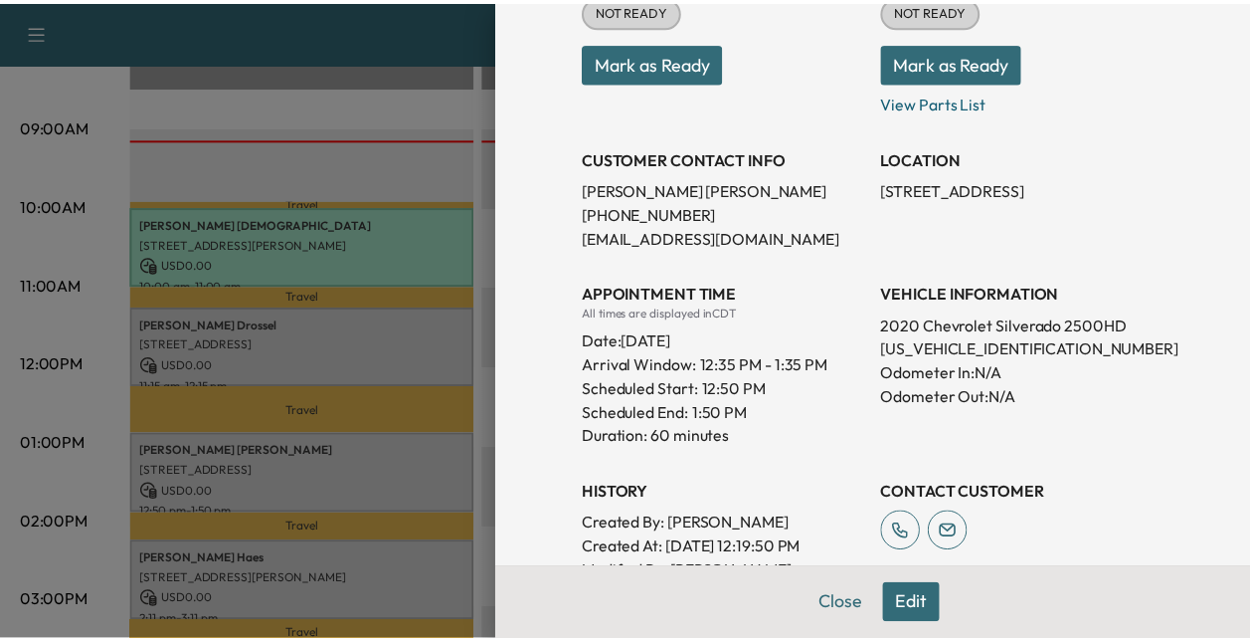
scroll to position [219, 0]
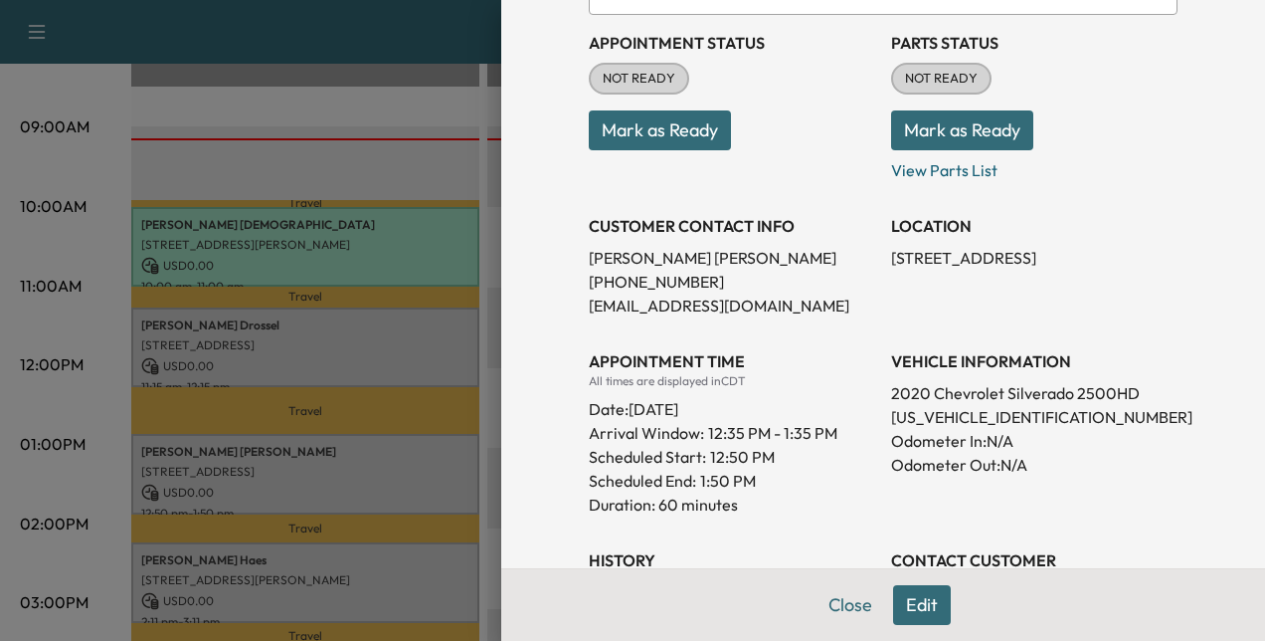
click at [801, 278] on p "[PHONE_NUMBER]" at bounding box center [732, 282] width 286 height 24
click at [837, 616] on button "Close" at bounding box center [851, 605] width 70 height 40
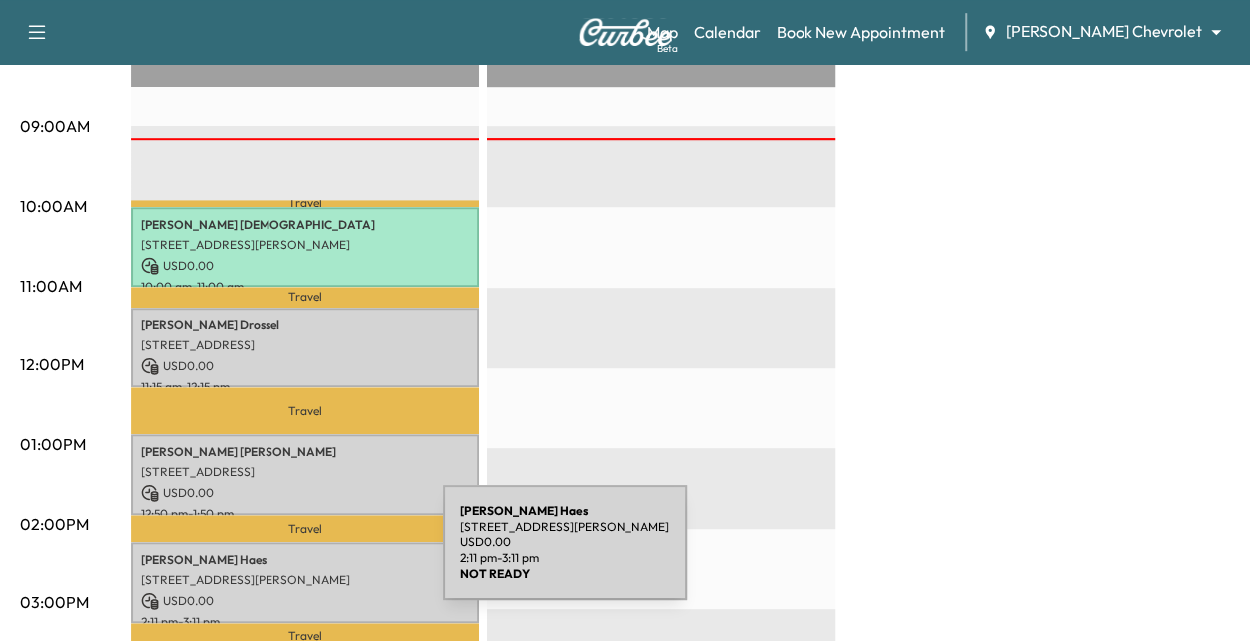
click at [293, 554] on p "[PERSON_NAME] [PERSON_NAME]" at bounding box center [305, 560] width 328 height 16
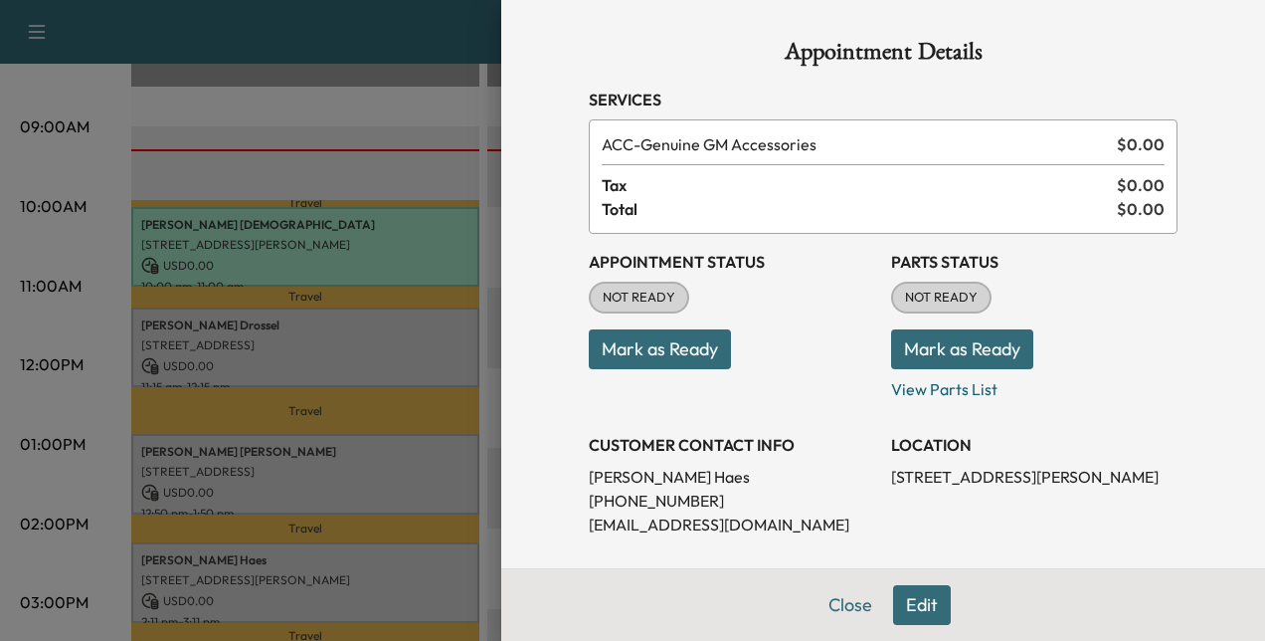
click at [650, 363] on button "Mark as Ready" at bounding box center [660, 349] width 142 height 40
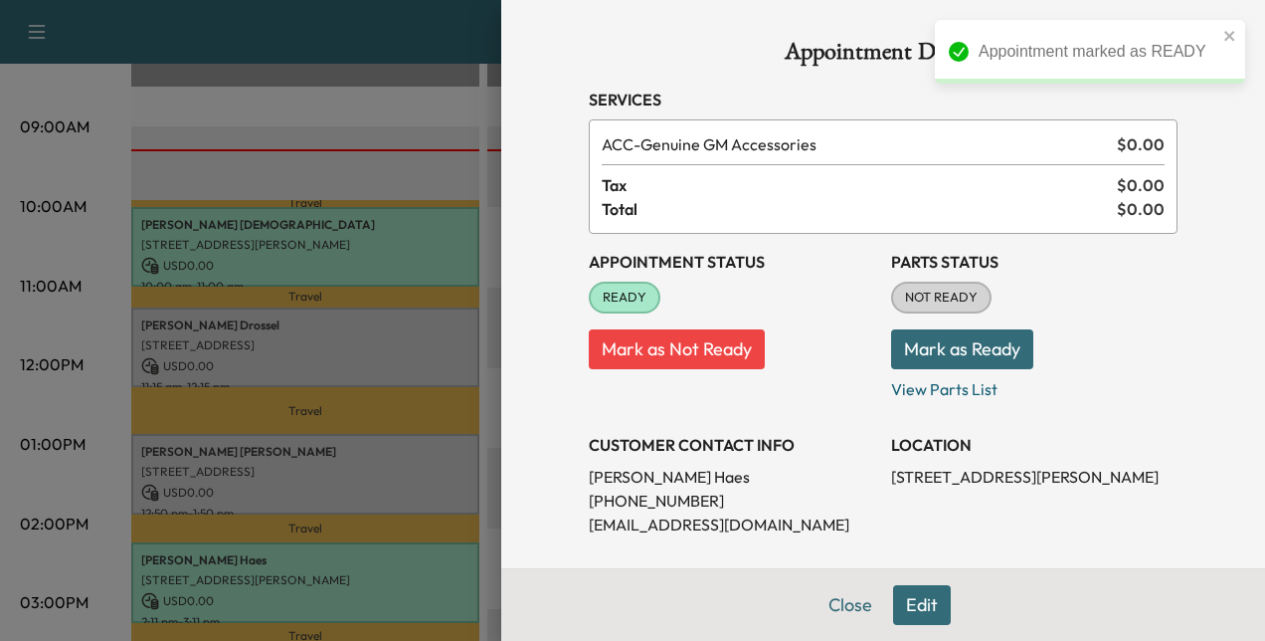
click at [895, 332] on button "Mark as Ready" at bounding box center [962, 349] width 142 height 40
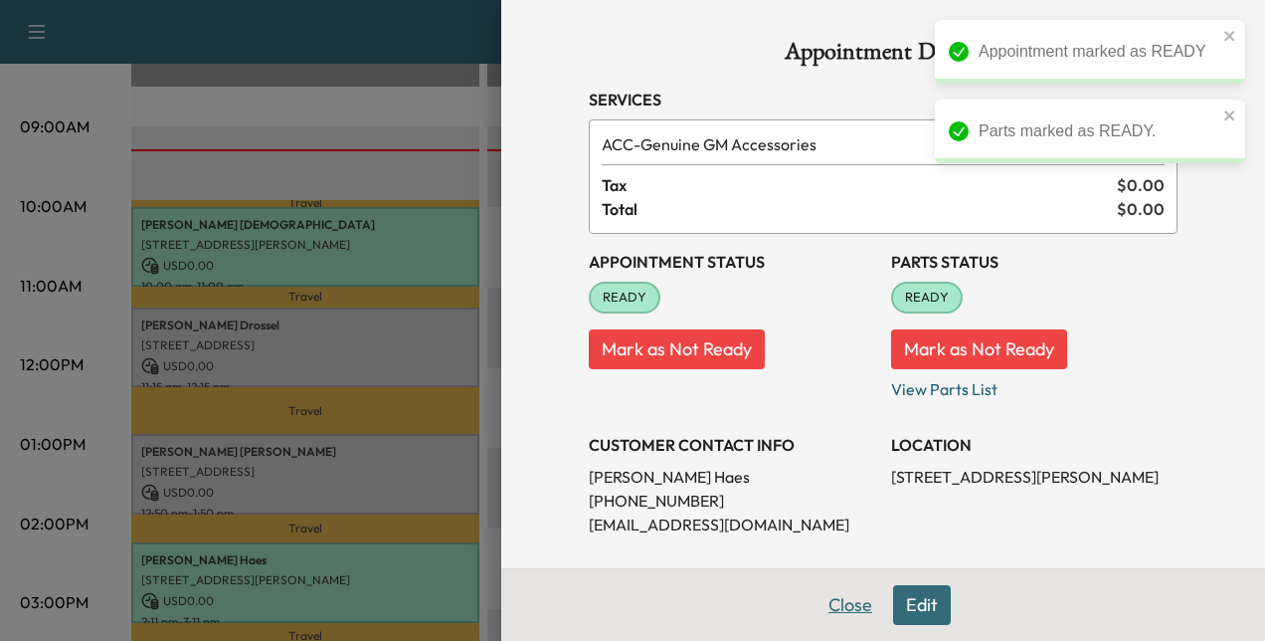
click at [824, 597] on button "Close" at bounding box center [851, 605] width 70 height 40
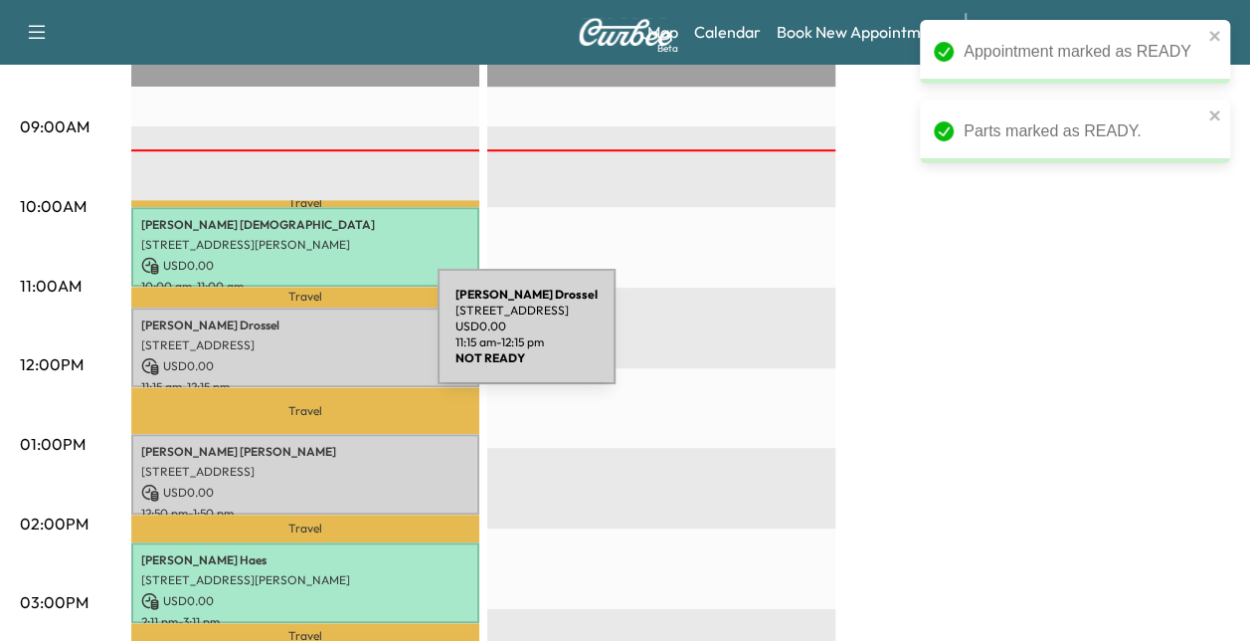
click at [288, 338] on p "[STREET_ADDRESS]" at bounding box center [305, 345] width 328 height 16
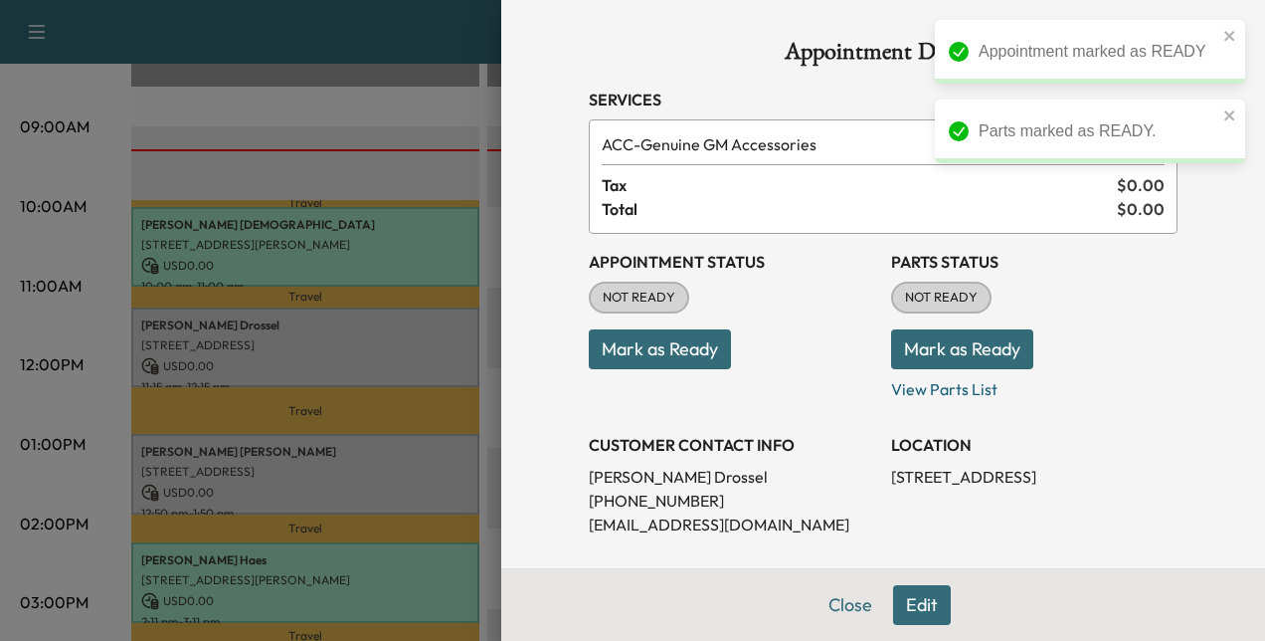
click at [679, 332] on button "Mark as Ready" at bounding box center [660, 349] width 142 height 40
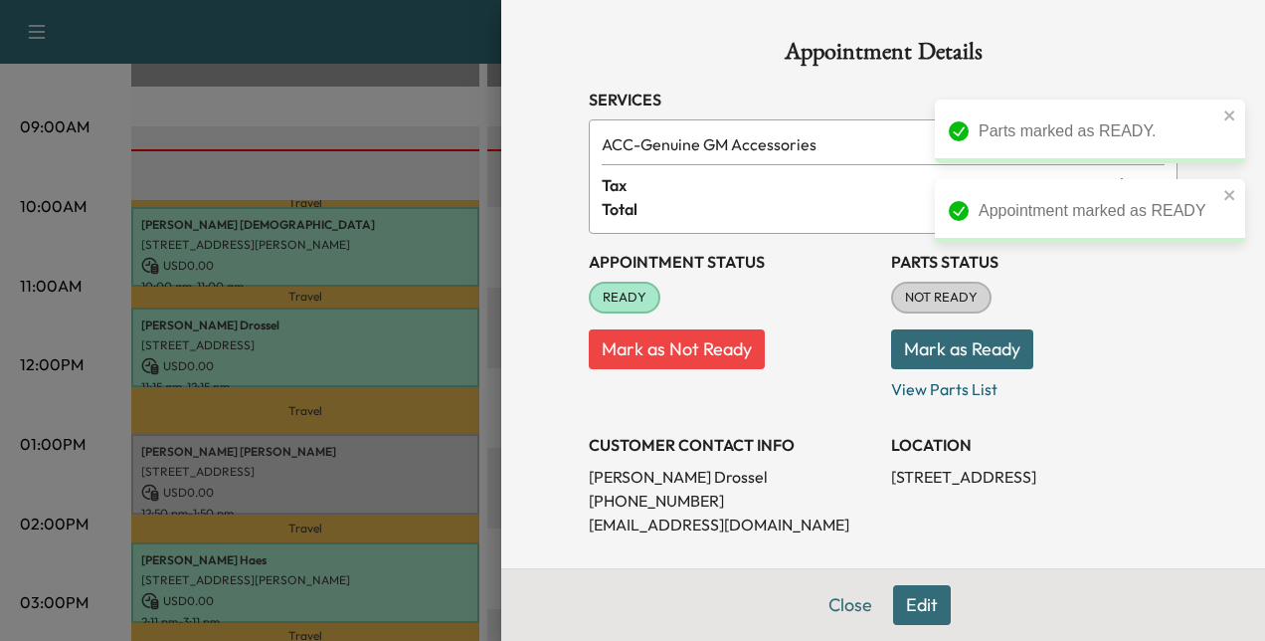
click at [909, 332] on button "Mark as Ready" at bounding box center [962, 349] width 142 height 40
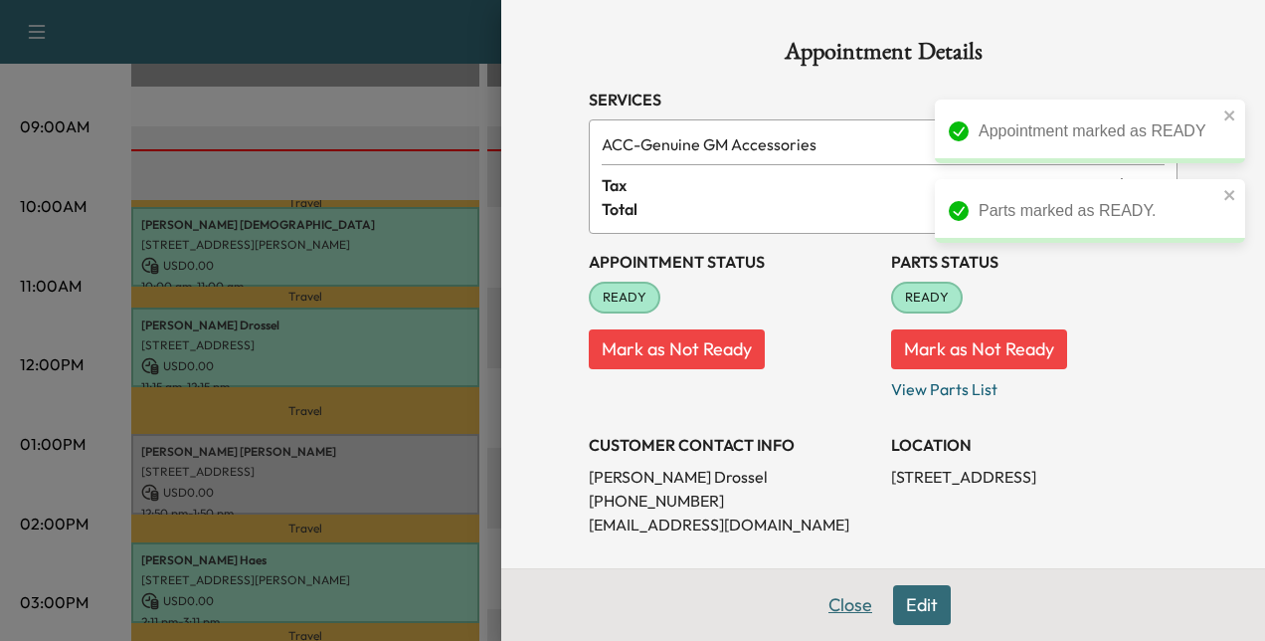
click at [845, 593] on button "Close" at bounding box center [851, 605] width 70 height 40
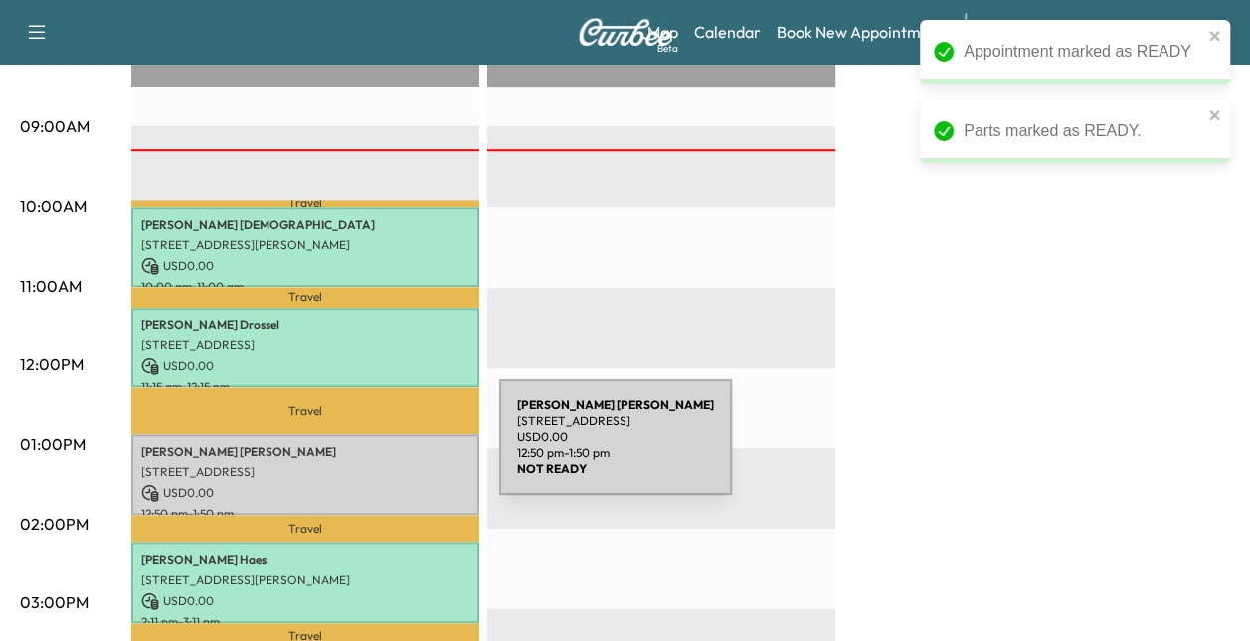
click at [350, 449] on p "[PERSON_NAME]" at bounding box center [305, 452] width 328 height 16
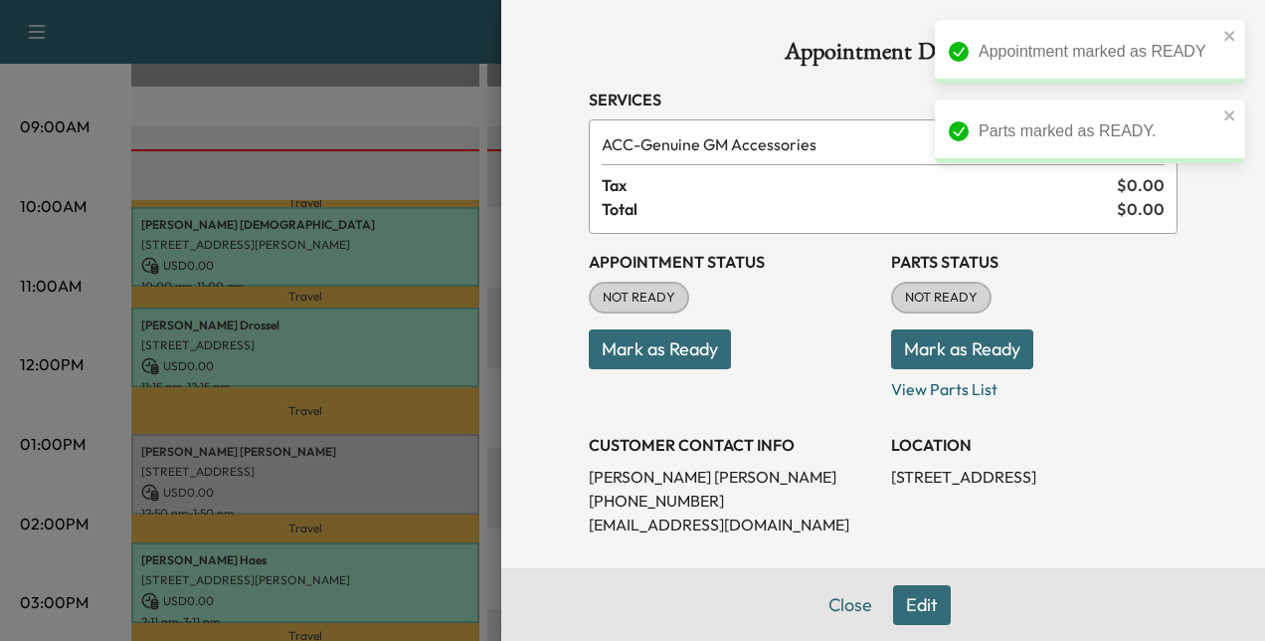
click at [662, 335] on button "Mark as Ready" at bounding box center [660, 349] width 142 height 40
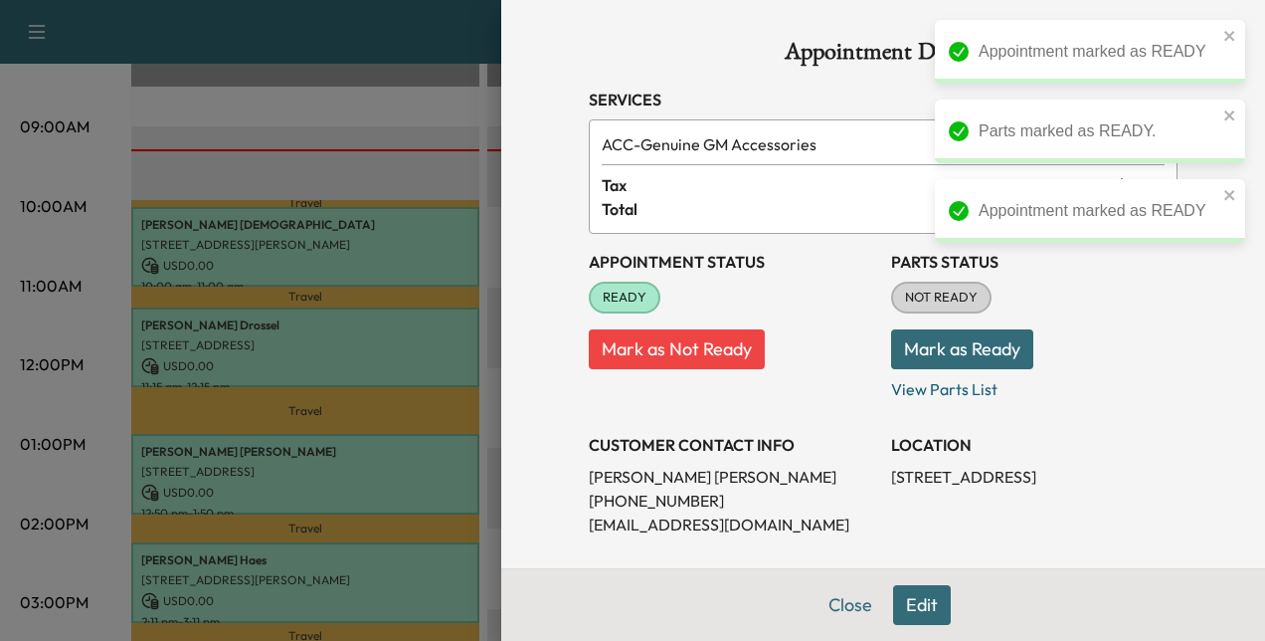
click at [928, 335] on button "Mark as Ready" at bounding box center [962, 349] width 142 height 40
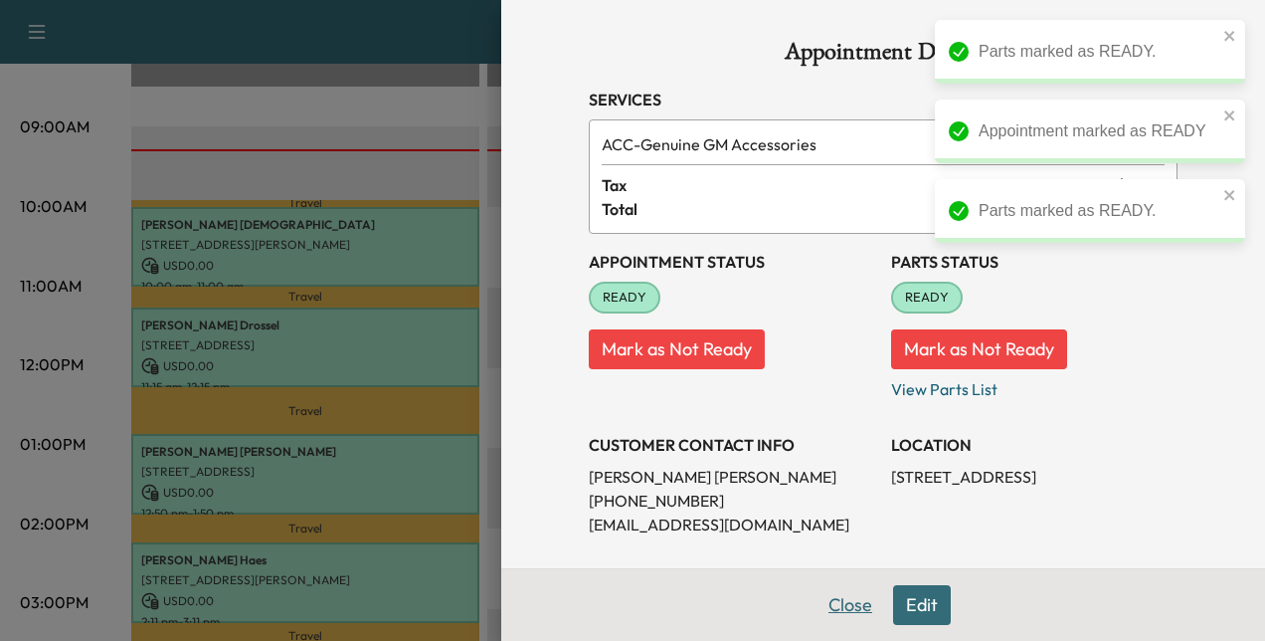
click at [843, 585] on button "Close" at bounding box center [851, 605] width 70 height 40
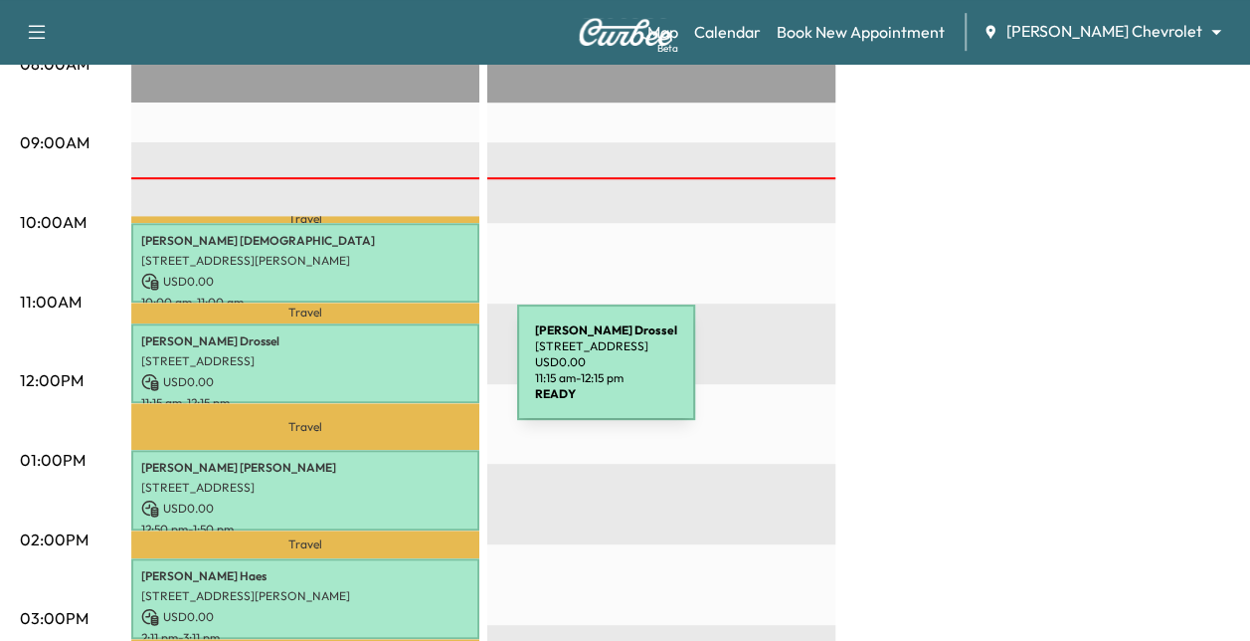
scroll to position [591, 0]
